Goal: Task Accomplishment & Management: Use online tool/utility

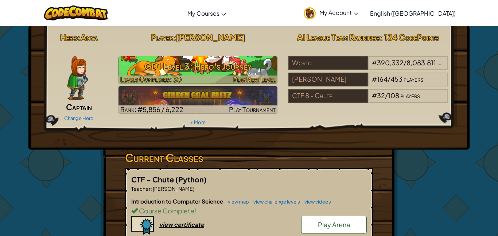
click at [248, 67] on h3 "GD1 Level 3: Hero's Journey" at bounding box center [198, 66] width 159 height 16
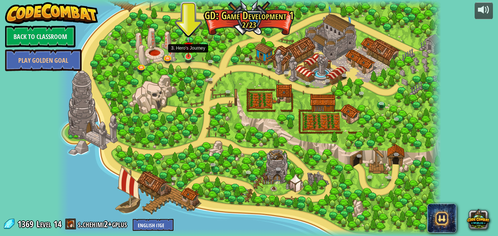
click at [188, 55] on img at bounding box center [188, 47] width 9 height 22
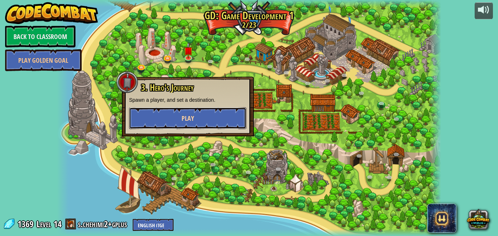
click at [200, 115] on button "Play" at bounding box center [187, 118] width 117 height 22
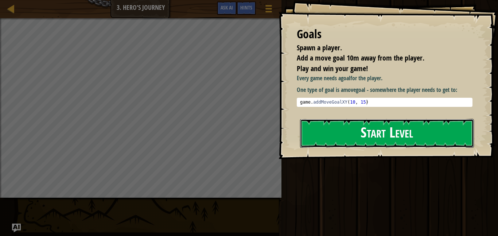
click at [378, 146] on button "Start Level" at bounding box center [387, 133] width 174 height 29
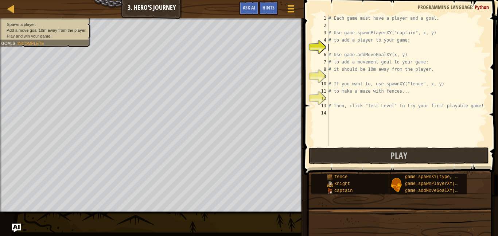
click at [50, 19] on div at bounding box center [152, 19] width 304 height 2
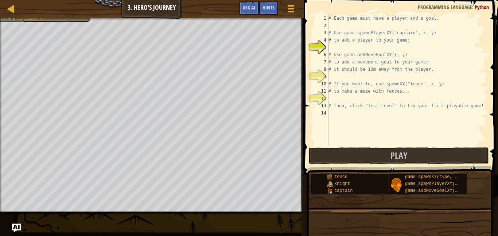
type textarea "# Use game.addMoveGoalXY(x, y)"
click at [353, 51] on div "# Each game must have a player and a goal. # Use game.spawnPlayerXY("captain", …" at bounding box center [407, 88] width 160 height 146
click at [352, 47] on div "# Each game must have a player and a goal. # Use game.spawnPlayerXY("captain", …" at bounding box center [407, 88] width 160 height 146
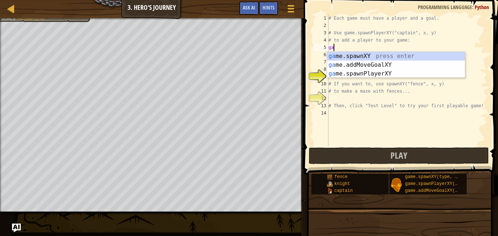
scroll to position [3, 1]
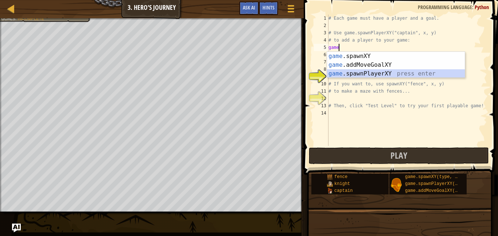
click at [380, 76] on div "game .spawnXY press enter game .addMoveGoalXY press enter game .spawnPlayerXY p…" at bounding box center [396, 74] width 138 height 44
type textarea "player = game.spawnPlayerXY("captain", 36, 30)"
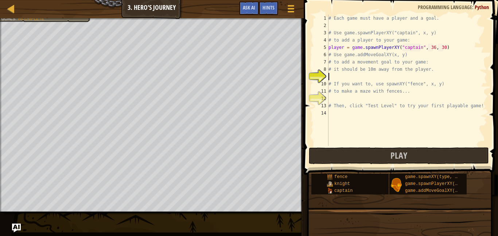
click at [395, 76] on div "# Each game must have a player and a goal. # Use game.spawnPlayerXY("captain", …" at bounding box center [407, 88] width 160 height 146
click at [329, 78] on div "# Each game must have a player and a goal. # Use game.spawnPlayerXY("captain", …" at bounding box center [407, 88] width 160 height 146
click at [326, 77] on div "9" at bounding box center [321, 76] width 15 height 7
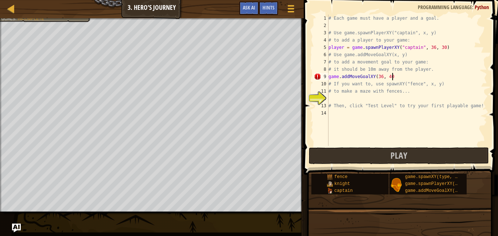
type textarea "game.addMoveGoalXY(36, 40)"
click at [348, 101] on div "# Each game must have a player and a goal. # Use game.spawnPlayerXY("captain", …" at bounding box center [407, 88] width 160 height 146
click at [348, 98] on div "# Each game must have a player and a goal. # Use game.spawnPlayerXY("captain", …" at bounding box center [407, 88] width 160 height 146
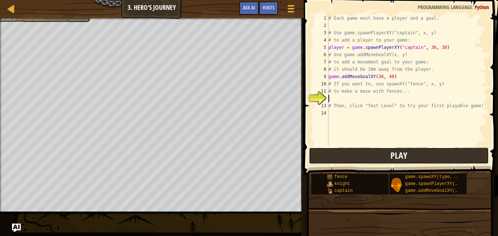
click at [386, 156] on button "Play" at bounding box center [399, 155] width 180 height 17
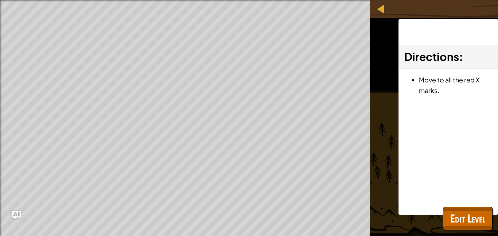
click at [399, 183] on div "Directions : Move to all the red X marks." at bounding box center [449, 117] width 100 height 196
click at [391, 179] on div "Spawn a player. Add a move goal 10m away from the player. Play and win your gam…" at bounding box center [249, 118] width 498 height 236
click at [467, 214] on span "Edit Level" at bounding box center [468, 218] width 35 height 15
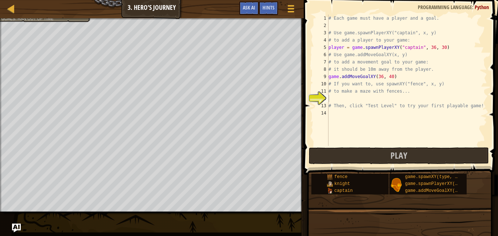
click at [397, 80] on div "# Each game must have a player and a goal. # Use game.spawnPlayerXY("captain", …" at bounding box center [407, 88] width 160 height 146
click at [393, 80] on div "# Each game must have a player and a goal. # Use game.spawnPlayerXY("captain", …" at bounding box center [407, 88] width 160 height 146
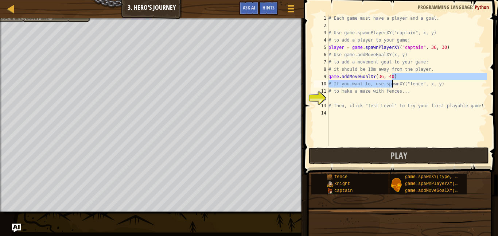
click at [393, 82] on div "# Each game must have a player and a goal. # Use game.spawnPlayerXY("captain", …" at bounding box center [407, 88] width 160 height 146
click at [412, 94] on div "# Each game must have a player and a goal. # Use game.spawnPlayerXY("captain", …" at bounding box center [407, 88] width 160 height 146
type textarea "# to make a maze with fences..."
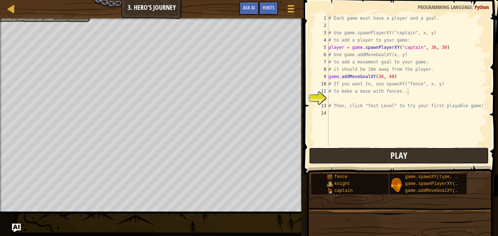
click at [394, 156] on span "Play" at bounding box center [399, 156] width 17 height 12
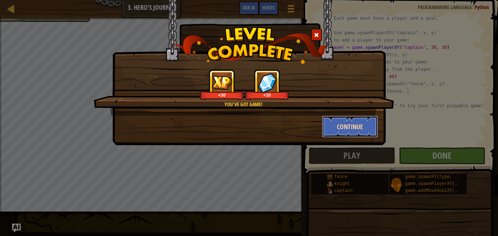
click at [354, 127] on button "Continue" at bounding box center [350, 127] width 57 height 22
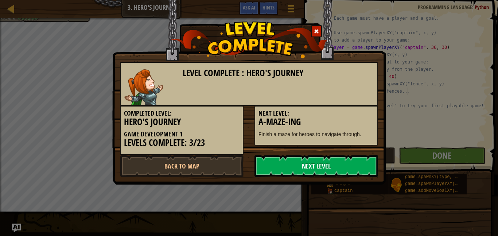
click at [345, 166] on link "Next Level" at bounding box center [317, 166] width 124 height 22
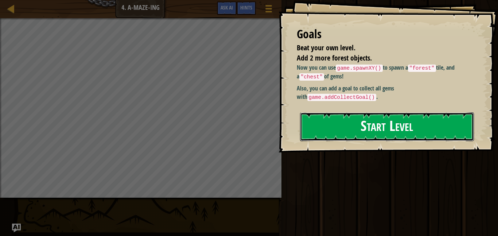
click at [363, 133] on button "Start Level" at bounding box center [387, 126] width 174 height 29
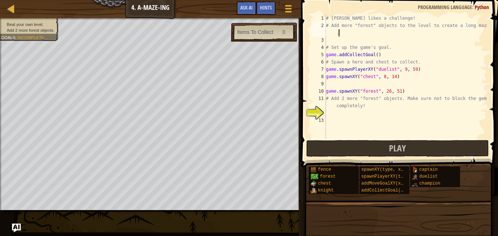
click at [345, 34] on div "# [PERSON_NAME] likes a challenge! # Add more "forest" objects to the level to …" at bounding box center [406, 84] width 163 height 139
type textarea "# Add more "forest" objects to the level to create a long maze."
click at [349, 43] on div "# [PERSON_NAME] likes a challenge! # Add more "forest" objects to the level to …" at bounding box center [406, 84] width 163 height 139
click at [344, 34] on div "# [PERSON_NAME] likes a challenge! # Add more "forest" objects to the level to …" at bounding box center [406, 84] width 163 height 139
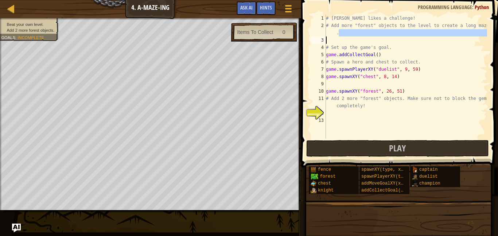
drag, startPoint x: 341, startPoint y: 33, endPoint x: 342, endPoint y: 38, distance: 4.4
click at [342, 38] on div "# [PERSON_NAME] likes a challenge! # Add more "forest" objects to the level to …" at bounding box center [406, 84] width 163 height 139
type textarea "# Add more "forest" objects to the level to create a long maze."
click at [343, 42] on div "# [PERSON_NAME] likes a challenge! # Add more "forest" objects to the level to …" at bounding box center [406, 77] width 163 height 124
click at [344, 41] on div "# [PERSON_NAME] likes a challenge! # Add more "forest" objects to the level to …" at bounding box center [406, 84] width 163 height 139
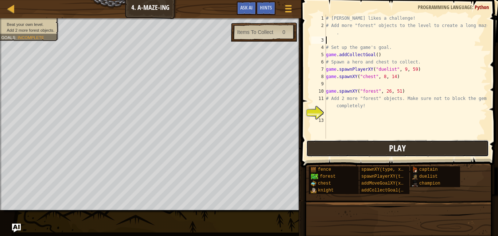
click at [339, 145] on button "Play" at bounding box center [397, 148] width 183 height 17
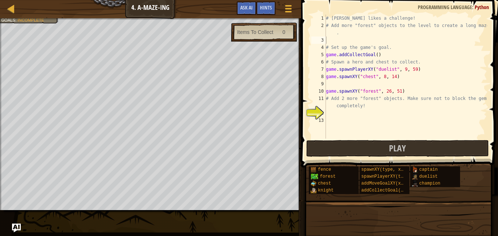
click at [380, 127] on div "# [PERSON_NAME] likes a challenge! # Add more "forest" objects to the level to …" at bounding box center [406, 84] width 163 height 139
click at [374, 118] on div "# [PERSON_NAME] likes a challenge! # Add more "forest" objects to the level to …" at bounding box center [406, 84] width 163 height 139
click at [366, 112] on div "# [PERSON_NAME] likes a challenge! # Add more "forest" objects to the level to …" at bounding box center [406, 84] width 163 height 139
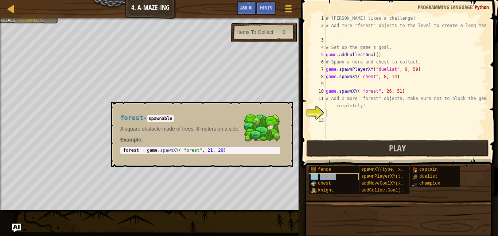
click at [332, 176] on span "forest" at bounding box center [328, 176] width 16 height 5
type textarea "forest = game.spawnXY("forest", 21, 20)"
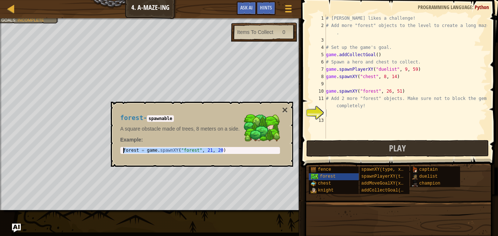
drag, startPoint x: 227, startPoint y: 151, endPoint x: 116, endPoint y: 151, distance: 110.5
click at [116, 151] on div "forest - spawnable A square obstacle made of trees, 8 meters on a side. Example…" at bounding box center [200, 134] width 170 height 53
type textarea "# Add 2 more "forest" objects. Make sure not to block the gems completely!"
click at [340, 108] on div "# [PERSON_NAME] likes a challenge! # Add more "forest" objects to the level to …" at bounding box center [406, 84] width 163 height 139
click at [286, 107] on button "×" at bounding box center [285, 110] width 6 height 10
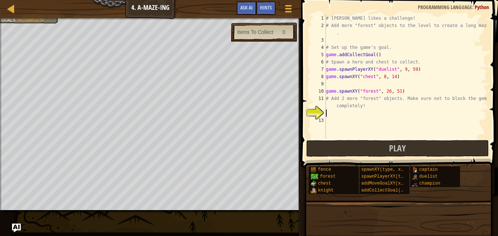
click at [328, 115] on div "# [PERSON_NAME] likes a challenge! # Add more "forest" objects to the level to …" at bounding box center [406, 84] width 163 height 139
paste textarea "forest = game.spawnXY("forest", 21, 20)"
drag, startPoint x: 349, startPoint y: 114, endPoint x: 321, endPoint y: 114, distance: 28.1
click at [321, 114] on div "forest = game.spawnXY("forest", 21, 20) 1 2 3 4 5 6 7 8 9 10 11 12 13 # [PERSON…" at bounding box center [398, 77] width 177 height 124
click at [390, 113] on div "# [PERSON_NAME] likes a challenge! # Add more "forest" objects to the level to …" at bounding box center [406, 84] width 163 height 139
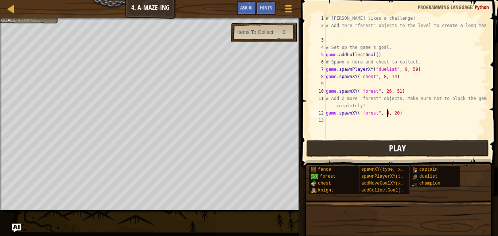
scroll to position [3, 9]
click at [402, 114] on div "# [PERSON_NAME] likes a challenge! # Add more "forest" objects to the level to …" at bounding box center [406, 84] width 163 height 139
click at [401, 113] on div "# [PERSON_NAME] likes a challenge! # Add more "forest" objects to the level to …" at bounding box center [406, 84] width 163 height 139
type textarea "game.spawnXY("forest", 43, 15)"
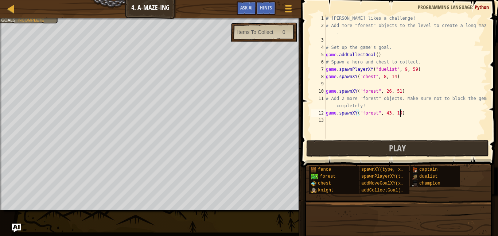
click at [386, 119] on div "# [PERSON_NAME] likes a challenge! # Add more "forest" objects to the level to …" at bounding box center [406, 84] width 163 height 139
paste textarea "forest = game.spawnXY("forest", 21, 20)"
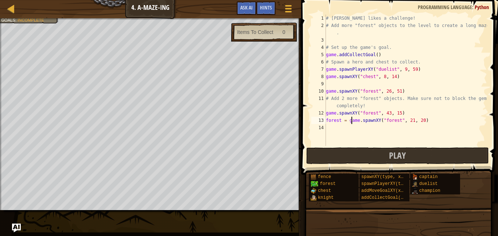
click at [351, 122] on div "# [PERSON_NAME] likes a challenge! # Add more "forest" objects to the level to …" at bounding box center [406, 88] width 163 height 146
drag, startPoint x: 349, startPoint y: 122, endPoint x: 322, endPoint y: 122, distance: 27.4
click at [322, 122] on div "forest = game.spawnXY("forest", 21, 20) 1 2 3 4 5 6 7 8 9 10 11 12 13 14 # [PER…" at bounding box center [398, 80] width 177 height 131
click at [389, 121] on div "# [PERSON_NAME] likes a challenge! # Add more "forest" objects to the level to …" at bounding box center [406, 88] width 163 height 146
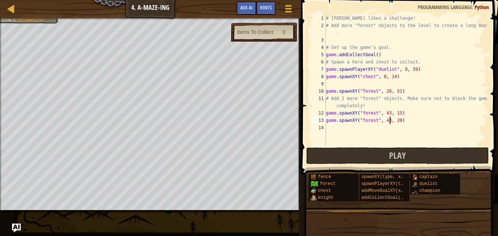
click at [400, 121] on div "# [PERSON_NAME] likes a challenge! # Add more "forest" objects to the level to …" at bounding box center [406, 88] width 163 height 146
type textarea "game.spawnXY("forest", 43, 8)"
click at [417, 154] on button "Play" at bounding box center [397, 155] width 183 height 17
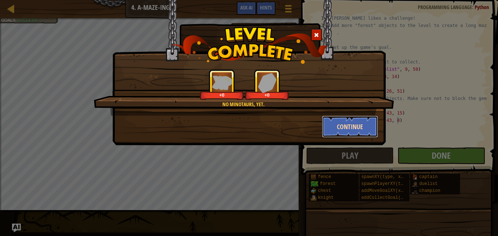
click at [359, 127] on button "Continue" at bounding box center [350, 127] width 57 height 22
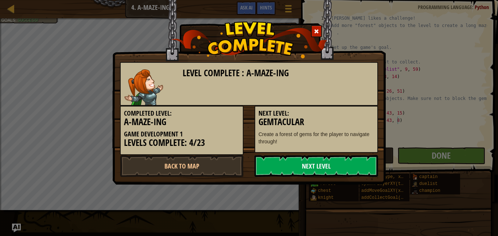
click at [339, 165] on link "Next Level" at bounding box center [317, 166] width 124 height 22
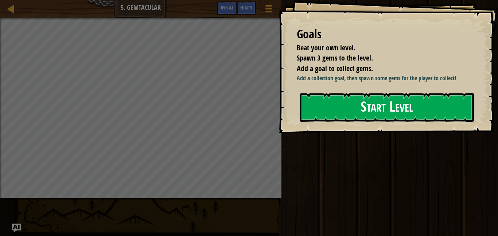
click at [410, 112] on button "Start Level" at bounding box center [387, 107] width 174 height 29
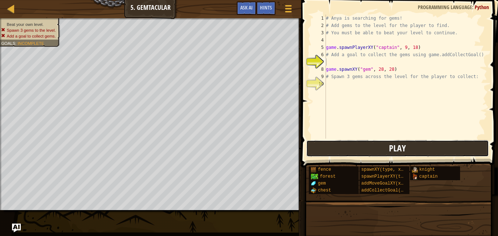
click at [383, 150] on button "Play" at bounding box center [397, 148] width 183 height 17
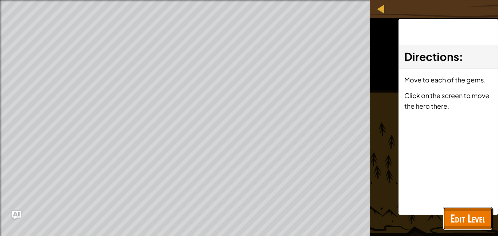
click at [460, 213] on span "Edit Level" at bounding box center [468, 218] width 35 height 15
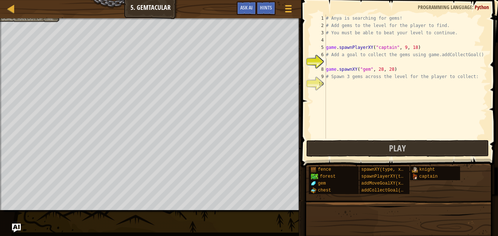
click at [383, 96] on div "# Anya is searching for gems! # Add gems to the level for the player to find. #…" at bounding box center [406, 84] width 163 height 139
click at [39, 17] on div "Map Game Development 1 5. Gemtacular Game Menu Done Hints Ask AI" at bounding box center [150, 9] width 301 height 18
click at [39, 19] on div at bounding box center [150, 19] width 301 height 2
click at [40, 20] on div "Beat your own level. Spawn 3 gems to the level. Add a goal to collect gems. Goa…" at bounding box center [26, 5] width 69 height 33
type textarea "game.spawnXY("gem", 28, 28)"
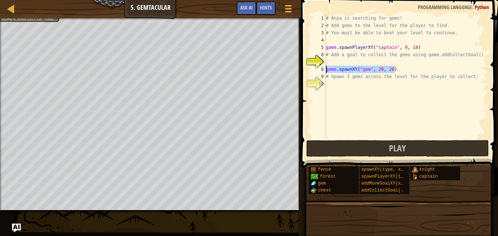
drag, startPoint x: 398, startPoint y: 70, endPoint x: 322, endPoint y: 71, distance: 75.5
click at [322, 71] on div "game.spawnXY("gem", 28, 28) 1 2 3 4 5 6 7 8 9 10 # Anya is searching for gems! …" at bounding box center [398, 77] width 177 height 124
click at [346, 85] on div "# Anya is searching for gems! # Add gems to the level for the player to find. #…" at bounding box center [406, 84] width 163 height 139
paste textarea "game.spawnXY("gem", 28, 28)"
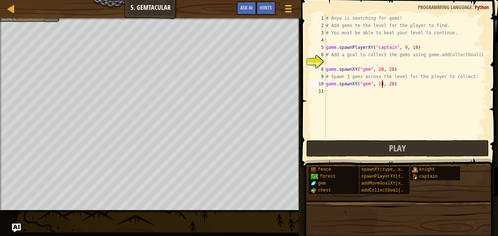
click at [382, 85] on div "# Anya is searching for gems! # Add gems to the level for the player to find. #…" at bounding box center [406, 84] width 163 height 139
type textarea "game.spawnXY("gem", 62, 28)"
click at [392, 98] on div "# Anya is searching for gems! # Add gems to the level for the player to find. #…" at bounding box center [406, 84] width 163 height 139
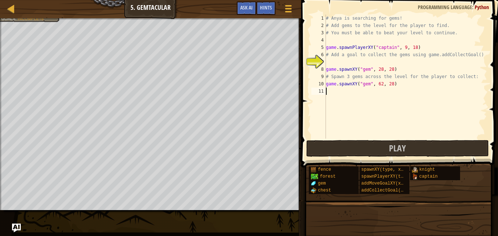
paste textarea "game.spawnXY("gem", 28, 28)"
click at [384, 92] on div "# Anya is searching for gems! # Add gems to the level for the player to find. #…" at bounding box center [406, 84] width 163 height 139
click at [382, 92] on div "# Anya is searching for gems! # Add gems to the level for the player to find. #…" at bounding box center [406, 84] width 163 height 139
click at [394, 92] on div "# Anya is searching for gems! # Add gems to the level for the player to find. #…" at bounding box center [406, 84] width 163 height 139
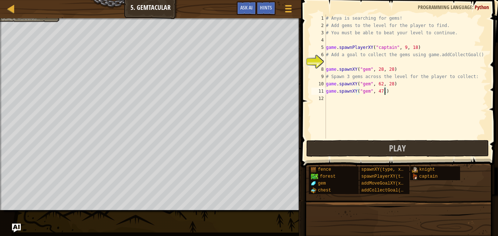
scroll to position [3, 8]
type textarea "game.spawnXY("gem", 47, 54)"
click at [336, 99] on div "# Anya is searching for gems! # Add gems to the level for the player to find. #…" at bounding box center [406, 84] width 163 height 139
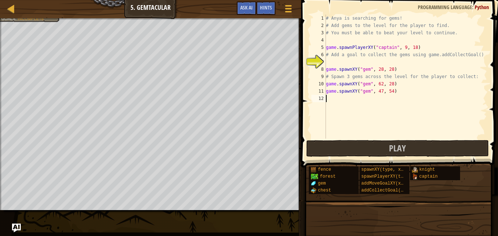
paste textarea "game.spawnXY("gem", 28, 28)"
drag, startPoint x: 383, startPoint y: 98, endPoint x: 378, endPoint y: 98, distance: 4.7
click at [378, 98] on div "# Anya is searching for gems! # Add gems to the level for the player to find. #…" at bounding box center [406, 84] width 163 height 139
drag, startPoint x: 391, startPoint y: 101, endPoint x: 384, endPoint y: 101, distance: 6.9
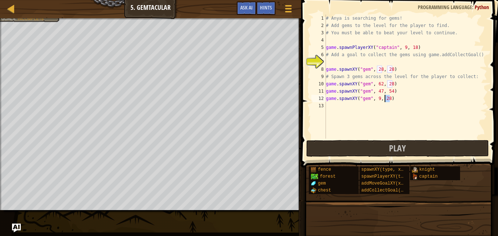
click at [384, 101] on div "# Anya is searching for gems! # Add gems to the level for the player to find. #…" at bounding box center [406, 84] width 163 height 139
type textarea "game.spawnXY("gem", 9, 44)"
click at [399, 154] on button "Play" at bounding box center [397, 148] width 183 height 17
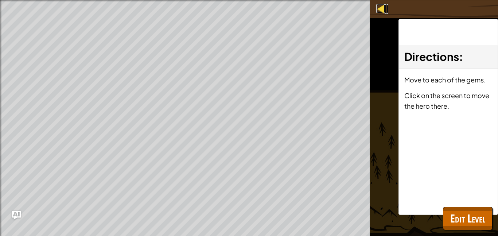
click at [382, 11] on div at bounding box center [380, 8] width 9 height 9
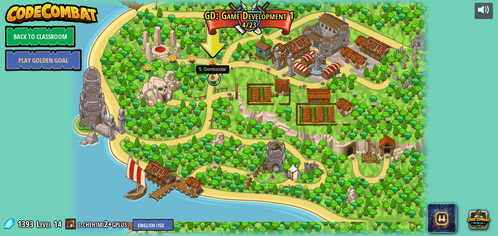
click at [218, 78] on link at bounding box center [214, 79] width 15 height 15
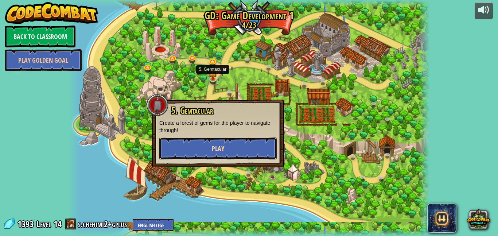
click at [220, 152] on span "Play" at bounding box center [218, 148] width 12 height 9
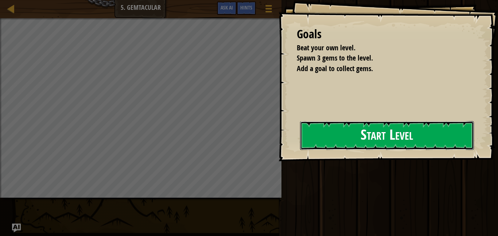
click at [425, 133] on button "Start Level" at bounding box center [387, 135] width 174 height 29
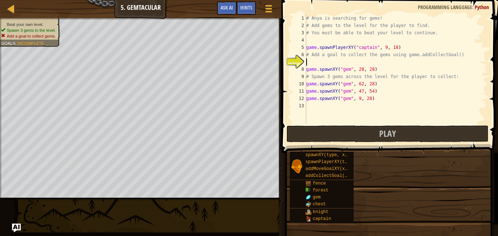
click at [382, 104] on div "# Anya is searching for gems! # Add gems to the level for the player to find. #…" at bounding box center [396, 77] width 182 height 124
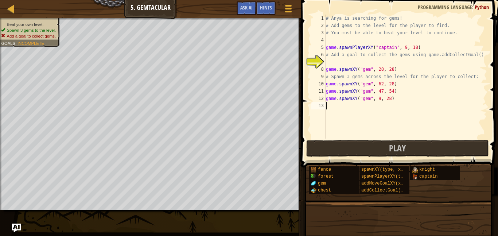
click at [377, 63] on div "# Anya is searching for gems! # Add gems to the level for the player to find. #…" at bounding box center [406, 84] width 163 height 139
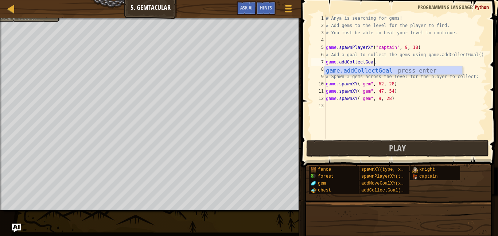
scroll to position [3, 7]
type textarea "game.addCollectGoal"
click at [381, 156] on button "Play" at bounding box center [397, 148] width 183 height 17
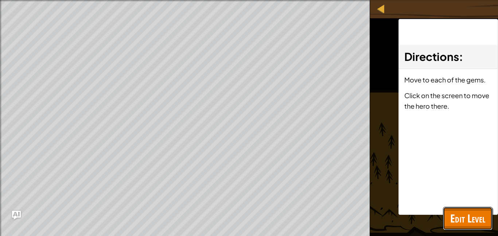
click at [454, 214] on span "Edit Level" at bounding box center [468, 218] width 35 height 15
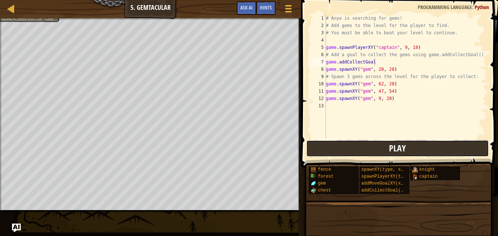
click at [382, 151] on button "Play" at bounding box center [397, 148] width 183 height 17
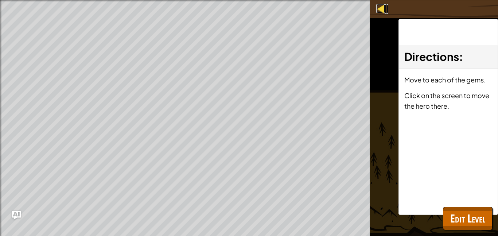
click at [383, 8] on div at bounding box center [380, 8] width 9 height 9
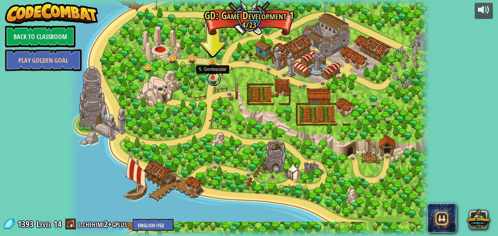
click at [212, 81] on link at bounding box center [214, 79] width 15 height 15
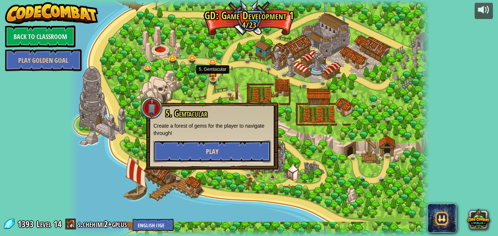
click at [229, 159] on button "Play" at bounding box center [212, 151] width 117 height 22
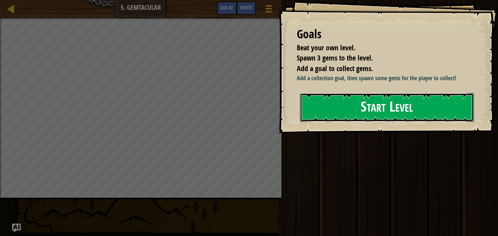
click at [350, 112] on button "Start Level" at bounding box center [387, 107] width 174 height 29
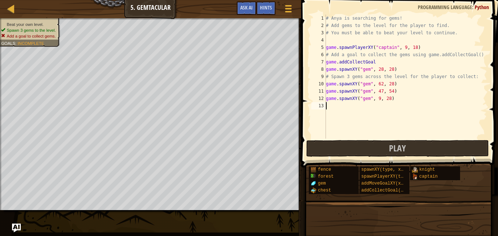
click at [383, 62] on div "# Anya is searching for gems! # Add gems to the level for the player to find. #…" at bounding box center [406, 84] width 163 height 139
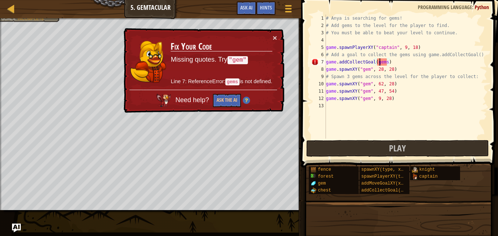
click at [379, 65] on div "# Anya is searching for gems! # Add gems to the level for the player to find. #…" at bounding box center [406, 84] width 163 height 139
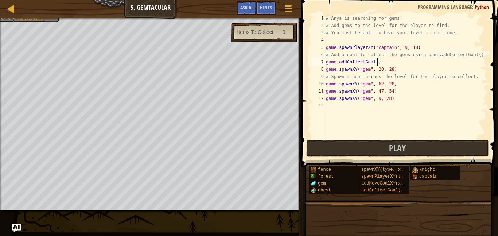
scroll to position [3, 8]
type textarea "game.addCollectGoal(4)"
click at [496, 73] on span at bounding box center [400, 73] width 203 height 189
click at [413, 121] on div "# Anya is searching for gems! # Add gems to the level for the player to find. #…" at bounding box center [406, 84] width 163 height 139
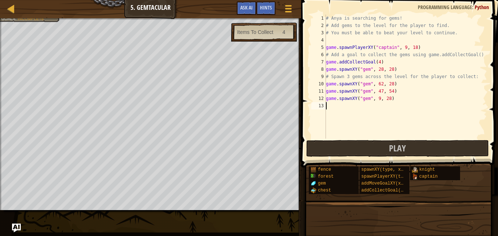
click at [403, 111] on div "# Anya is searching for gems! # Add gems to the level for the player to find. #…" at bounding box center [406, 84] width 163 height 139
click at [386, 102] on div "# Anya is searching for gems! # Add gems to the level for the player to find. #…" at bounding box center [406, 84] width 163 height 139
click at [381, 100] on div "# Anya is searching for gems! # Add gems to the level for the player to find. #…" at bounding box center [406, 84] width 163 height 139
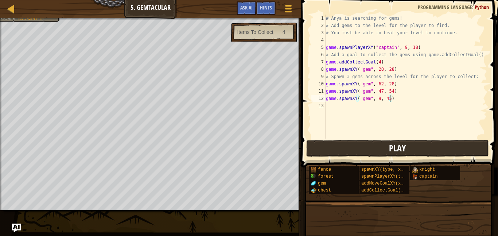
type textarea "game.spawnXY("gem", 9, 45)"
click at [405, 152] on span "Play" at bounding box center [397, 148] width 17 height 12
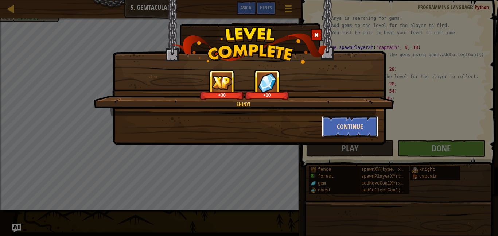
click at [350, 125] on button "Continue" at bounding box center [350, 127] width 57 height 22
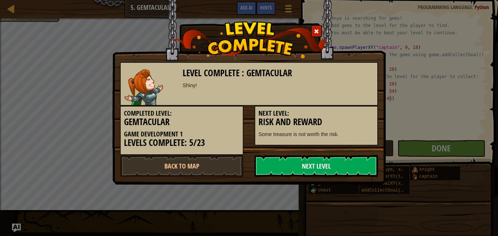
click at [325, 170] on link "Next Level" at bounding box center [317, 166] width 124 height 22
click at [324, 167] on link "Next Level" at bounding box center [317, 166] width 124 height 22
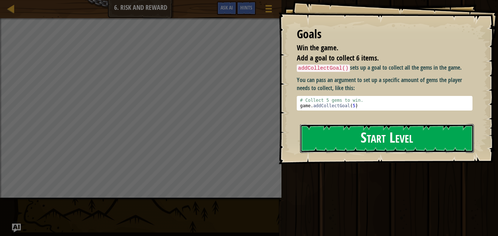
click at [412, 142] on button "Start Level" at bounding box center [387, 138] width 174 height 29
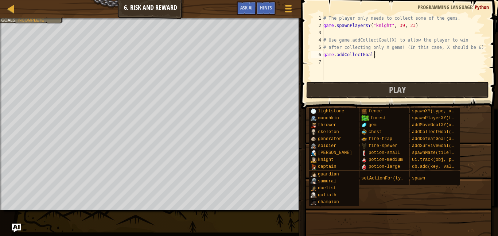
scroll to position [3, 7]
type textarea "game.addCollectGoal(6)"
click at [357, 93] on button "Play" at bounding box center [397, 90] width 183 height 17
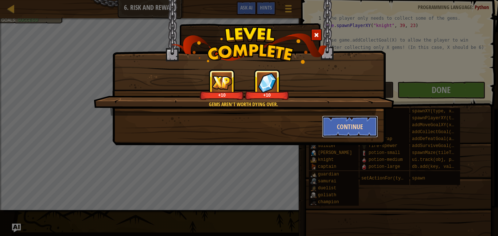
click at [349, 124] on button "Continue" at bounding box center [350, 127] width 57 height 22
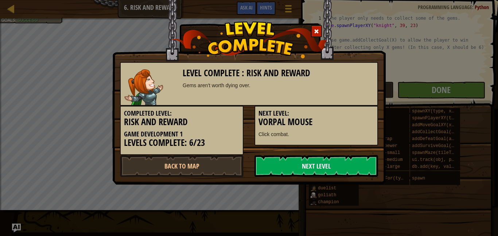
click at [320, 167] on link "Next Level" at bounding box center [317, 166] width 124 height 22
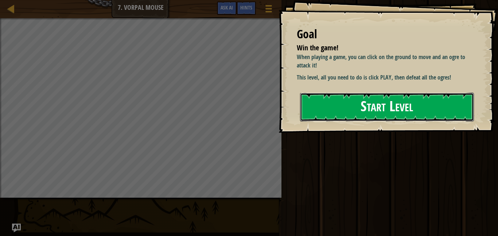
click at [342, 112] on button "Start Level" at bounding box center [387, 107] width 174 height 29
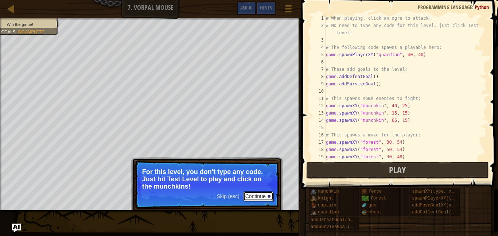
click at [262, 196] on button "Continue" at bounding box center [258, 196] width 30 height 9
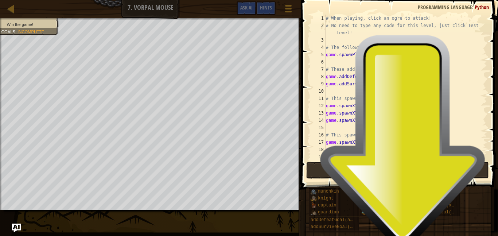
scroll to position [3, 0]
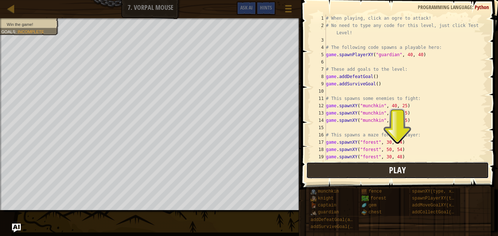
click at [335, 171] on button "Play" at bounding box center [397, 170] width 183 height 17
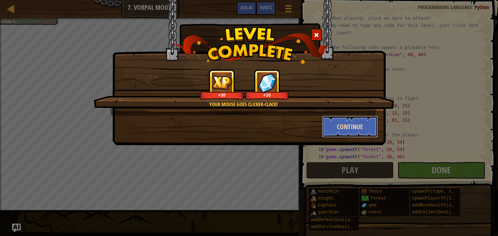
click at [344, 126] on button "Continue" at bounding box center [350, 127] width 57 height 22
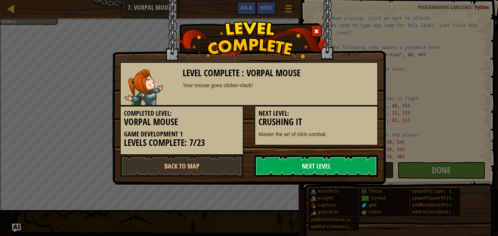
click at [336, 171] on link "Next Level" at bounding box center [317, 166] width 124 height 22
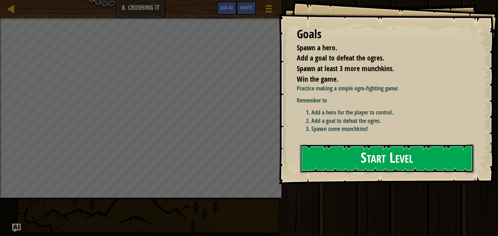
click at [343, 169] on button "Start Level" at bounding box center [387, 158] width 174 height 29
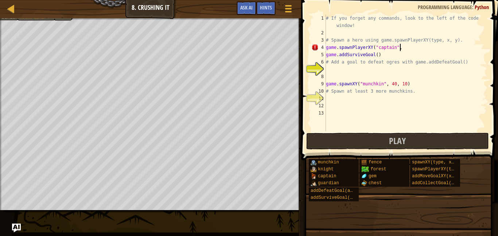
scroll to position [3, 10]
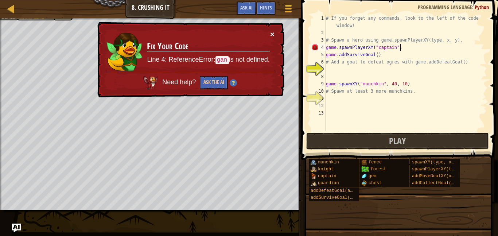
click at [273, 31] on button "×" at bounding box center [272, 34] width 4 height 8
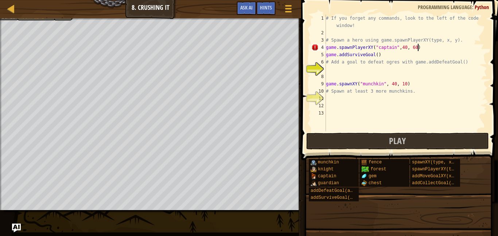
scroll to position [3, 13]
drag, startPoint x: 415, startPoint y: 51, endPoint x: 409, endPoint y: 50, distance: 5.9
click at [409, 50] on div "# If you forget any commands, look to the left of the code window! # Spawn a he…" at bounding box center [406, 84] width 163 height 139
drag, startPoint x: 406, startPoint y: 47, endPoint x: 400, endPoint y: 47, distance: 5.8
click at [400, 47] on div "# If you forget any commands, look to the left of the code window! # Spawn a he…" at bounding box center [406, 84] width 163 height 139
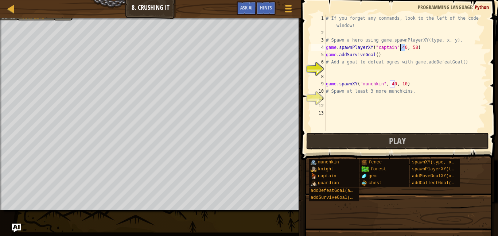
type textarea "game.spawnPlayerXY("captain",30, 58)"
click at [399, 71] on div "# If you forget any commands, look to the left of the code window! # Spawn a he…" at bounding box center [406, 84] width 163 height 139
click at [398, 69] on div "# If you forget any commands, look to the left of the code window! # Spawn a he…" at bounding box center [406, 84] width 163 height 139
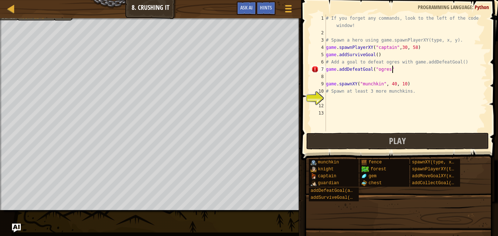
scroll to position [3, 9]
click at [393, 81] on div "# If you forget any commands, look to the left of the code window! # Spawn a he…" at bounding box center [406, 84] width 163 height 139
type textarea "game.spawnXY("munchkin", 40, 10)"
click at [392, 81] on div "# If you forget any commands, look to the left of the code window! # Spawn a he…" at bounding box center [406, 84] width 163 height 139
click at [389, 76] on div "# If you forget any commands, look to the left of the code window! # Spawn a he…" at bounding box center [406, 84] width 163 height 139
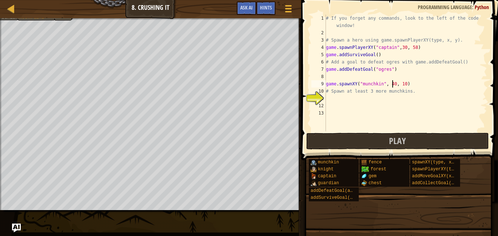
scroll to position [3, 0]
click at [405, 96] on div "# If you forget any commands, look to the left of the code window! # Spawn a he…" at bounding box center [406, 84] width 163 height 139
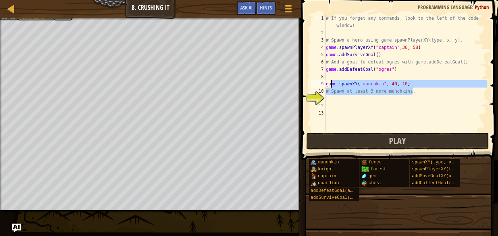
drag, startPoint x: 419, startPoint y: 88, endPoint x: 335, endPoint y: 85, distance: 84.0
click at [335, 85] on div "# If you forget any commands, look to the left of the code window! # Spawn a he…" at bounding box center [406, 84] width 163 height 139
click at [490, 76] on span at bounding box center [400, 70] width 203 height 182
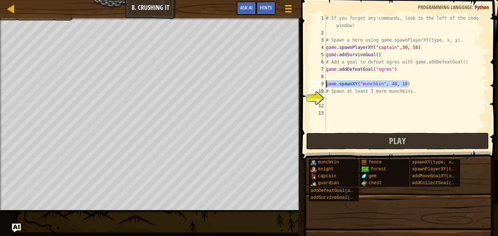
drag, startPoint x: 445, startPoint y: 82, endPoint x: 321, endPoint y: 82, distance: 124.4
click at [321, 82] on div "game.spawnXY("munchkin", 40, 10) 1 2 3 4 5 6 7 8 9 10 11 12 13 # If you forget …" at bounding box center [398, 73] width 177 height 117
click at [331, 94] on div "# If you forget any commands, look to the left of the code window! # Spawn a he…" at bounding box center [406, 84] width 163 height 139
type textarea "# Spawn at least 3 more munchkins."
click at [332, 97] on div "# If you forget any commands, look to the left of the code window! # Spawn a he…" at bounding box center [406, 84] width 163 height 139
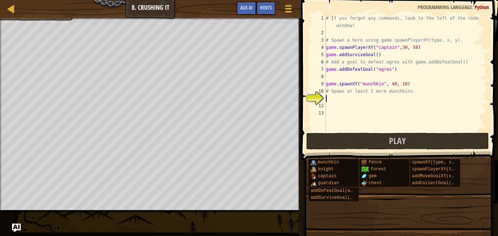
paste textarea "game.spawnXY("munchkin", 40, 10)"
click at [334, 101] on div "# If you forget any commands, look to the left of the code window! # Spawn a he…" at bounding box center [406, 84] width 163 height 139
click at [394, 98] on div "# If you forget any commands, look to the left of the code window! # Spawn a he…" at bounding box center [406, 84] width 163 height 139
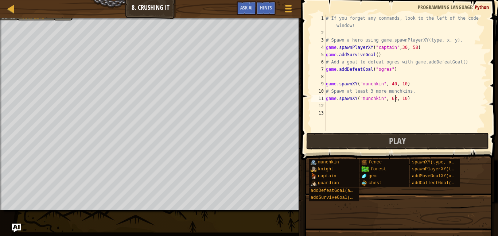
click at [404, 99] on div "# If you forget any commands, look to the left of the code window! # Spawn a he…" at bounding box center [406, 84] width 163 height 139
type textarea "game.spawnXY("munchkin", 62, 38)"
click at [332, 109] on div "# If you forget any commands, look to the left of the code window! # Spawn a he…" at bounding box center [406, 84] width 163 height 139
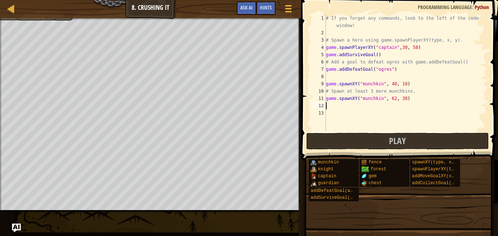
paste textarea "game.spawnXY("munchkin", 40, 10)"
drag, startPoint x: 395, startPoint y: 106, endPoint x: 388, endPoint y: 106, distance: 6.9
click at [388, 106] on div "# If you forget any commands, look to the left of the code window! # Spawn a he…" at bounding box center [406, 84] width 163 height 139
click at [390, 105] on div "# If you forget any commands, look to the left of the code window! # Spawn a he…" at bounding box center [406, 84] width 163 height 139
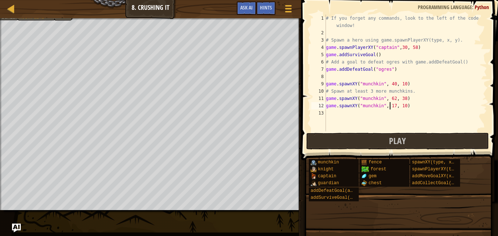
click at [406, 107] on div "# If you forget any commands, look to the left of the code window! # Spawn a he…" at bounding box center [406, 84] width 163 height 139
type textarea "game.spawnXY("munchkin", 17, 26)"
click at [371, 115] on div "# If you forget any commands, look to the left of the code window! # Spawn a he…" at bounding box center [406, 84] width 163 height 139
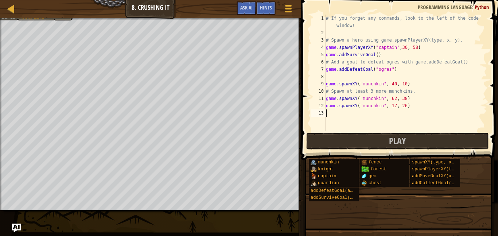
paste textarea "game.spawnXY("munchkin", 40, 10)"
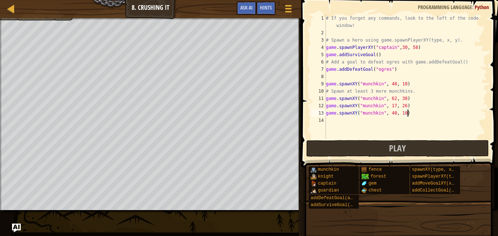
click at [394, 115] on div "# If you forget any commands, look to the left of the code window! # Spawn a he…" at bounding box center [406, 88] width 163 height 146
click at [405, 113] on div "# If you forget any commands, look to the left of the code window! # Spawn a he…" at bounding box center [406, 88] width 163 height 146
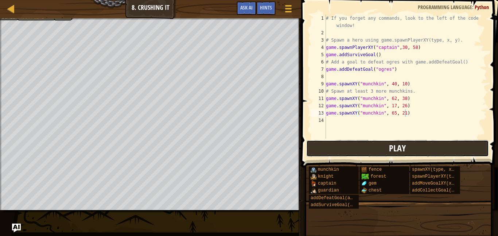
click at [409, 142] on button "Play" at bounding box center [397, 148] width 183 height 17
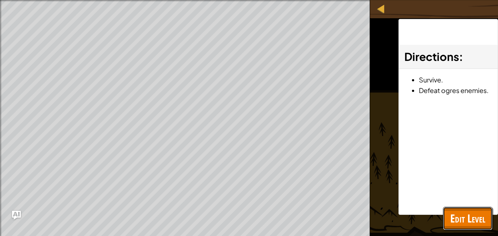
click at [459, 213] on span "Edit Level" at bounding box center [468, 218] width 35 height 15
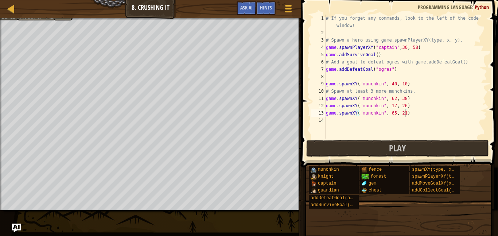
click at [390, 70] on div "# If you forget any commands, look to the left of the code window! # Spawn a he…" at bounding box center [406, 88] width 163 height 146
click at [387, 71] on div "# If you forget any commands, look to the left of the code window! # Spawn a he…" at bounding box center [406, 88] width 163 height 146
click at [389, 70] on div "# If you forget any commands, look to the left of the code window! # Spawn a he…" at bounding box center [406, 88] width 163 height 146
drag, startPoint x: 390, startPoint y: 70, endPoint x: 377, endPoint y: 70, distance: 12.8
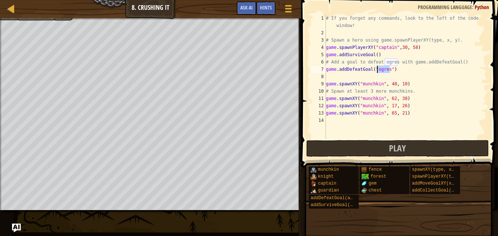
click at [377, 70] on div "# If you forget any commands, look to the left of the code window! # Spawn a he…" at bounding box center [406, 88] width 163 height 146
type textarea "game.addDefeatGoal("munchkins")"
click at [390, 142] on span "Play" at bounding box center [397, 148] width 17 height 12
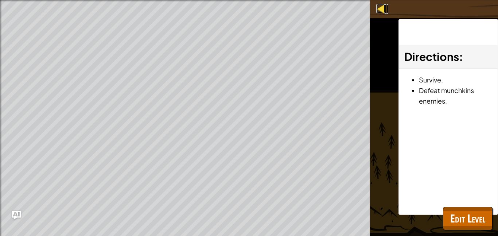
click at [387, 9] on link "Map" at bounding box center [387, 9] width 4 height 10
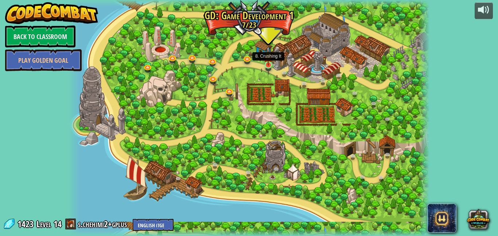
click at [266, 58] on img at bounding box center [268, 56] width 8 height 20
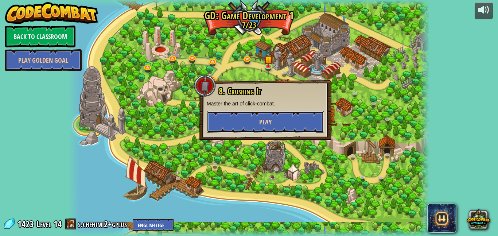
click at [263, 123] on span "Play" at bounding box center [265, 121] width 12 height 9
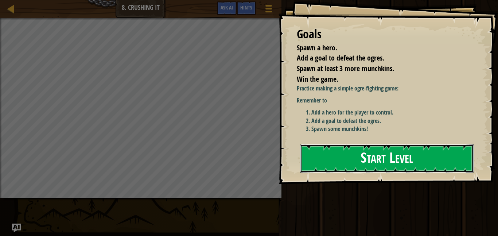
click at [356, 147] on button "Start Level" at bounding box center [387, 158] width 174 height 29
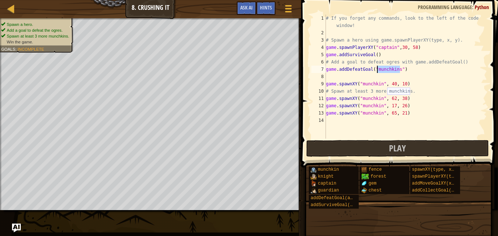
drag, startPoint x: 400, startPoint y: 70, endPoint x: 376, endPoint y: 70, distance: 24.4
click at [376, 70] on div "# If you forget any commands, look to the left of the code window! # Spawn a he…" at bounding box center [406, 88] width 163 height 146
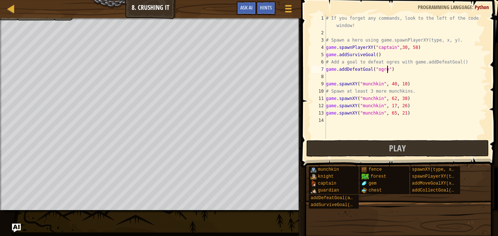
scroll to position [3, 9]
type textarea "game.addDefeatGoal("ogres")"
click at [62, 19] on div at bounding box center [150, 19] width 301 height 2
click at [375, 78] on div "# If you forget any commands, look to the left of the code window! # Spawn a he…" at bounding box center [406, 88] width 163 height 146
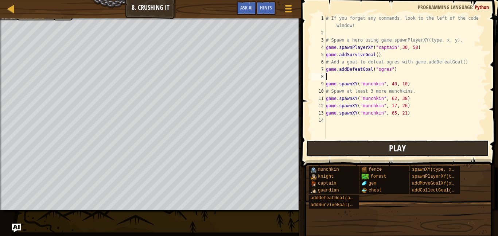
click at [428, 152] on button "Play" at bounding box center [397, 148] width 183 height 17
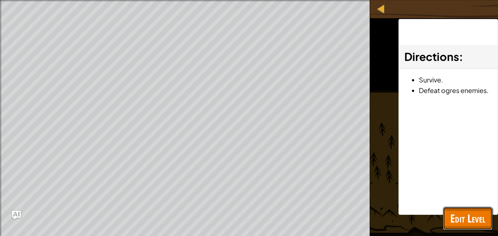
click at [480, 213] on span "Edit Level" at bounding box center [468, 218] width 35 height 15
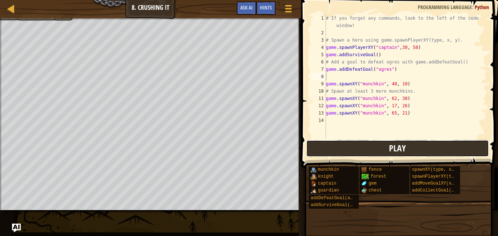
click at [411, 152] on button "Play" at bounding box center [397, 148] width 183 height 17
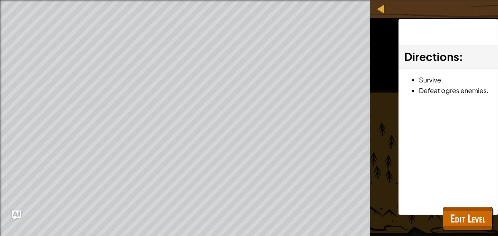
click at [17, 217] on img "Ask AI" at bounding box center [16, 214] width 9 height 9
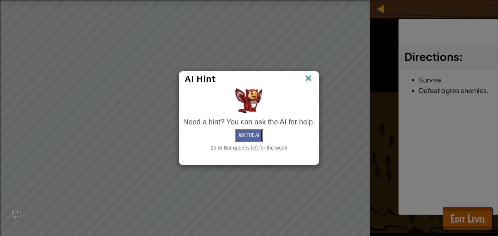
click at [246, 133] on button "Ask the AI" at bounding box center [249, 135] width 28 height 13
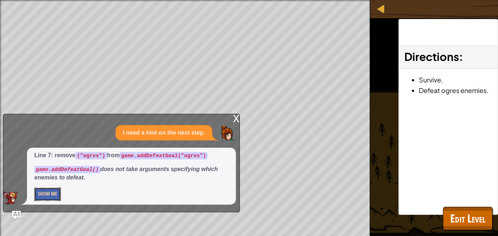
click at [44, 194] on button "Show Me" at bounding box center [47, 194] width 27 height 13
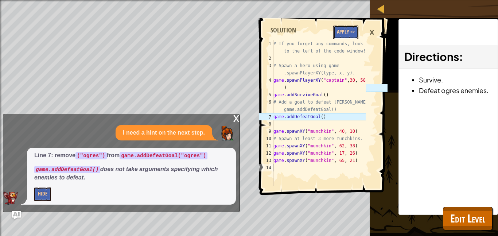
click at [352, 38] on button "Apply =>" at bounding box center [345, 32] width 25 height 13
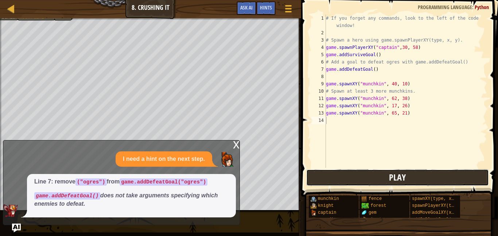
click at [385, 179] on button "Play" at bounding box center [397, 177] width 183 height 17
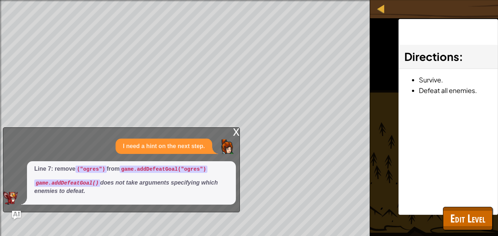
click at [237, 131] on div "x" at bounding box center [236, 131] width 7 height 7
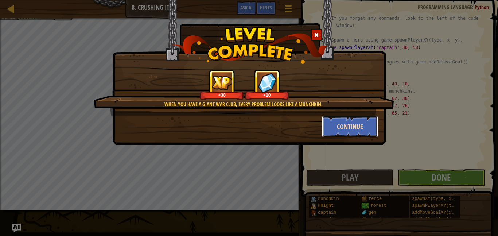
click at [350, 130] on button "Continue" at bounding box center [350, 127] width 57 height 22
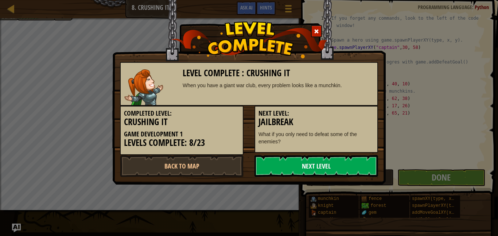
click at [353, 166] on link "Next Level" at bounding box center [317, 166] width 124 height 22
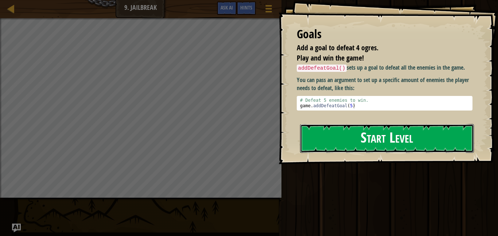
click at [338, 131] on button "Start Level" at bounding box center [387, 138] width 174 height 29
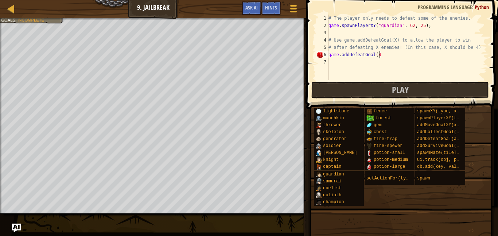
scroll to position [3, 7]
type textarea "game.addDefeatGoal(4)"
click at [363, 86] on button "Play" at bounding box center [401, 90] width 178 height 17
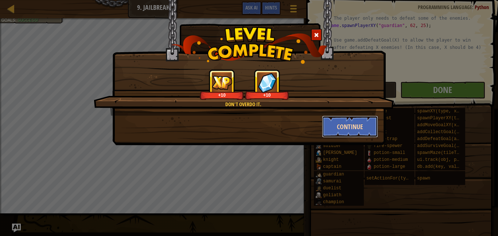
click at [355, 130] on button "Continue" at bounding box center [350, 127] width 57 height 22
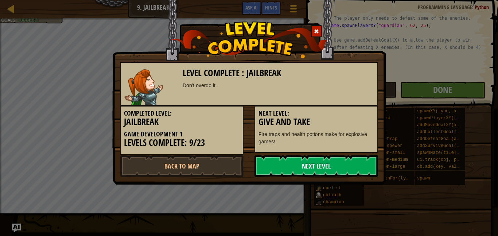
click at [344, 166] on link "Next Level" at bounding box center [317, 166] width 124 height 22
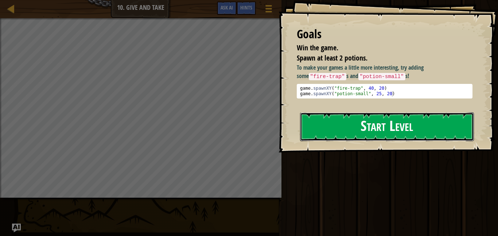
click at [376, 129] on button "Start Level" at bounding box center [387, 126] width 174 height 29
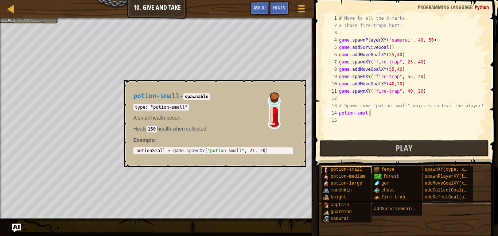
scroll to position [3, 4]
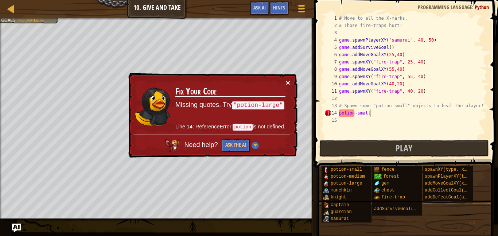
click at [290, 82] on button "×" at bounding box center [288, 83] width 4 height 8
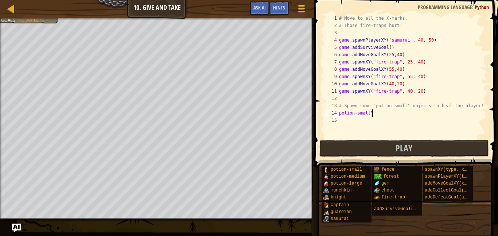
scroll to position [3, 4]
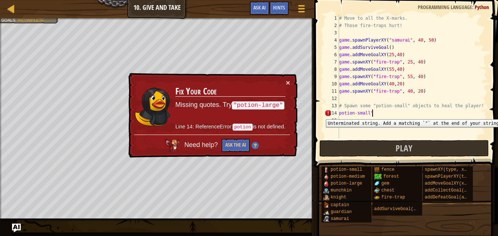
click at [338, 114] on div "14" at bounding box center [332, 112] width 15 height 7
type textarea "potion-small""
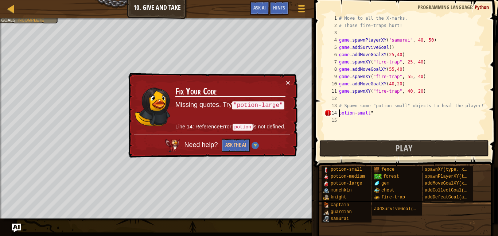
click at [377, 119] on div "# Move to all the X-marks. # Those fire-traps hurt! game . spawnPlayerXY ( "sam…" at bounding box center [413, 84] width 150 height 139
click at [376, 115] on div "# Move to all the X-marks. # Those fire-traps hurt! game . spawnPlayerXY ( "sam…" at bounding box center [413, 84] width 150 height 139
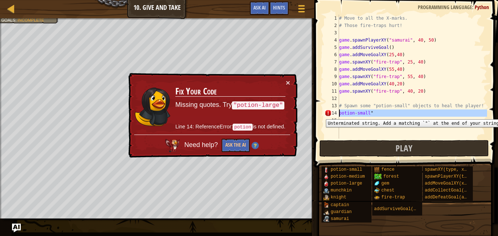
click at [338, 114] on div "14" at bounding box center [332, 112] width 15 height 7
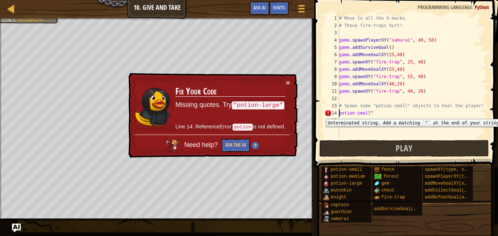
type textarea ""potion-small""
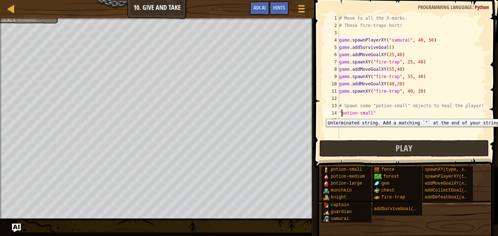
scroll to position [3, 0]
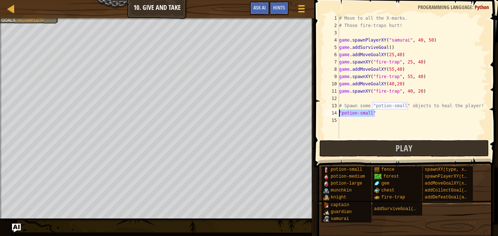
drag, startPoint x: 380, startPoint y: 115, endPoint x: 338, endPoint y: 116, distance: 42.3
click at [338, 116] on div ""potion-small" 1 2 3 4 5 6 7 8 9 10 11 12 13 14 15 # Move to all the X-marks. #…" at bounding box center [405, 77] width 164 height 124
click at [349, 121] on div "# Move to all the X-marks. # Those fire-traps hurt! game . spawnPlayerXY ( "sam…" at bounding box center [413, 84] width 150 height 139
paste textarea ""potion-small""
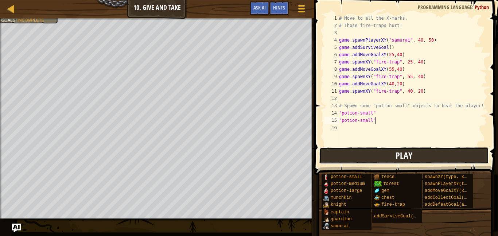
click at [360, 154] on button "Play" at bounding box center [405, 155] width 170 height 17
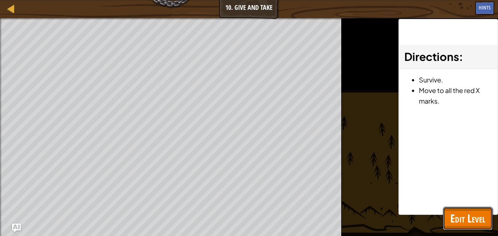
click at [468, 216] on span "Edit Level" at bounding box center [468, 218] width 35 height 15
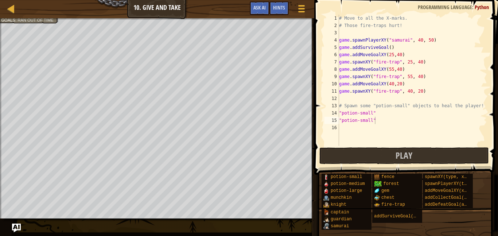
click at [385, 115] on div "# Move to all the X-marks. # Those fire-traps hurt! game . spawnPlayerXY ( "sam…" at bounding box center [413, 88] width 150 height 146
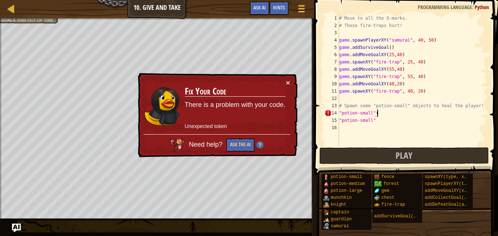
scroll to position [3, 5]
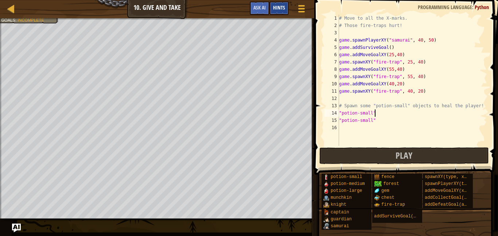
click at [281, 8] on span "Hints" at bounding box center [279, 7] width 12 height 7
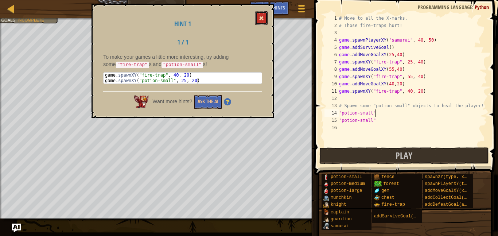
click at [258, 12] on button at bounding box center [261, 17] width 12 height 13
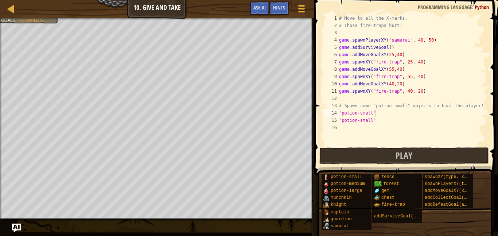
click at [339, 111] on div "14" at bounding box center [332, 112] width 15 height 7
click at [339, 112] on div "# Move to all the X-marks. # Those fire-traps hurt! game . spawnPlayerXY ( "sam…" at bounding box center [413, 88] width 150 height 146
click at [418, 115] on div "# Move to all the X-marks. # Those fire-traps hurt! game . spawnPlayerXY ( "sam…" at bounding box center [413, 88] width 150 height 146
drag, startPoint x: 378, startPoint y: 120, endPoint x: 337, endPoint y: 121, distance: 40.5
click at [337, 121] on div "game.spawnXY("potion-small" 1 2 3 4 5 6 7 8 9 10 11 12 13 14 15 16 # Move to al…" at bounding box center [405, 80] width 164 height 131
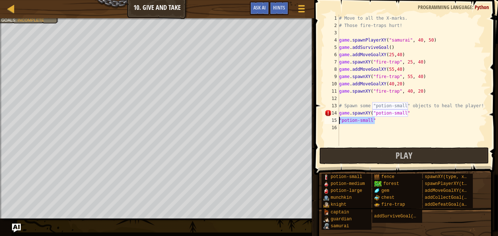
type textarea ""potion-small""
click at [419, 110] on div "# Move to all the X-marks. # Those fire-traps hurt! game . spawnPlayerXY ( "sam…" at bounding box center [413, 88] width 150 height 146
type textarea "game.spawnXY("potion-small", 72, 12)"
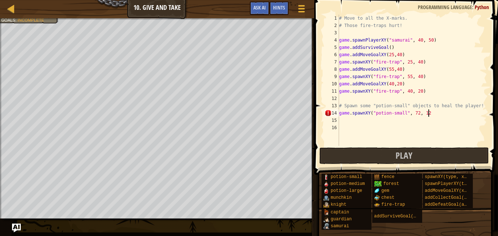
scroll to position [3, 13]
drag, startPoint x: 437, startPoint y: 116, endPoint x: 340, endPoint y: 114, distance: 97.0
click at [340, 114] on div "# Move to all the X-marks. # Those fire-traps hurt! game . spawnPlayerXY ( "sam…" at bounding box center [413, 88] width 150 height 146
click at [344, 119] on div "# Move to all the X-marks. # Those fire-traps hurt! game . spawnPlayerXY ( "sam…" at bounding box center [413, 88] width 150 height 146
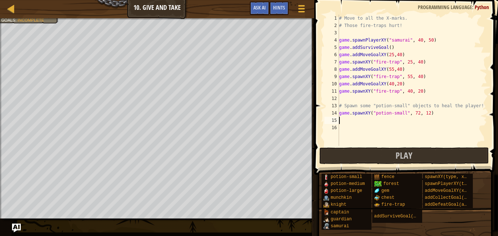
paste textarea "game.spawnXY("potion-small", 72, 12)"
click at [429, 121] on div "# Move to all the X-marks. # Those fire-traps hurt! game . spawnPlayerXY ( "sam…" at bounding box center [413, 88] width 150 height 146
click at [418, 121] on div "# Move to all the X-marks. # Those fire-traps hurt! game . spawnPlayerXY ( "sam…" at bounding box center [413, 88] width 150 height 146
type textarea "game.spawnXY("potion-small", 10, 13)"
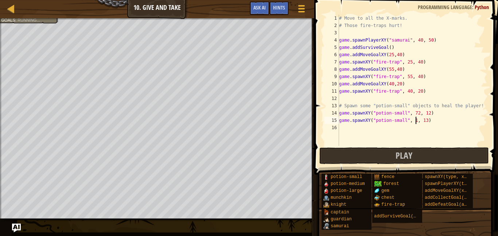
scroll to position [3, 11]
click at [423, 129] on div "# Move to all the X-marks. # Those fire-traps hurt! game . spawnPlayerXY ( "sam…" at bounding box center [413, 88] width 150 height 146
paste textarea "game.spawnXY("potion-small", 72, 12)"
click at [420, 128] on div "# Move to all the X-marks. # Those fire-traps hurt! game . spawnPlayerXY ( "sam…" at bounding box center [413, 88] width 150 height 146
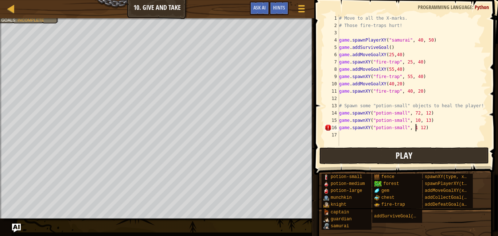
scroll to position [3, 11]
click at [427, 130] on div "# Move to all the X-marks. # Those fire-traps hurt! game . spawnPlayerXY ( "sam…" at bounding box center [413, 88] width 150 height 146
type textarea "game.spawnXY("potion-small", 17 13)"
click at [439, 140] on div "# Move to all the X-marks. # Those fire-traps hurt! game . spawnPlayerXY ( "sam…" at bounding box center [413, 88] width 150 height 146
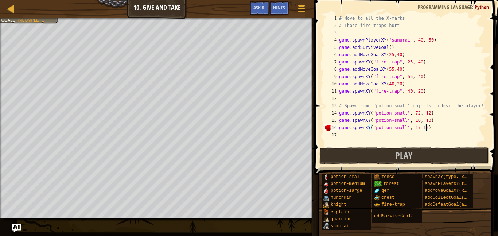
scroll to position [3, 0]
click at [417, 127] on div "# Move to all the X-marks. # Those fire-traps hurt! game . spawnPlayerXY ( "sam…" at bounding box center [413, 88] width 150 height 146
click at [419, 127] on div "# Move to all the X-marks. # Those fire-traps hurt! game . spawnPlayerXY ( "sam…" at bounding box center [413, 88] width 150 height 146
click at [419, 127] on div "# Move to all the X-marks. # Those fire-traps hurt! game . spawnPlayerXY ( "sam…" at bounding box center [413, 80] width 150 height 131
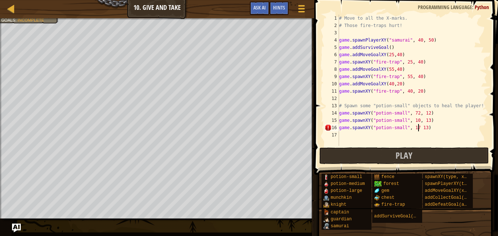
type textarea "game.spawnXY("potion-small", 17, 13)"
click at [448, 157] on button "Play" at bounding box center [405, 155] width 170 height 17
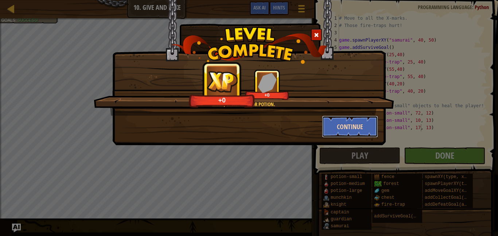
click at [341, 123] on button "Continue" at bounding box center [350, 127] width 57 height 22
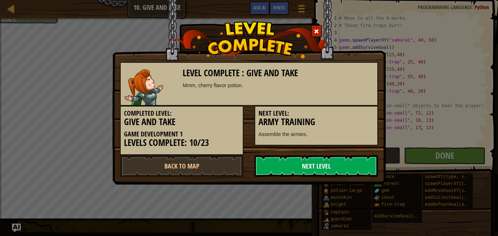
click at [329, 169] on link "Next Level" at bounding box center [317, 166] width 124 height 22
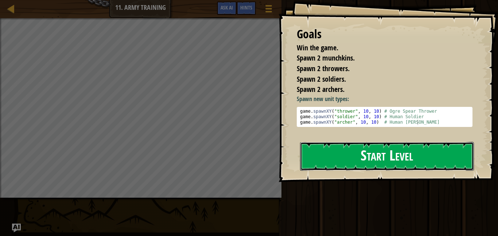
click at [387, 169] on button "Start Level" at bounding box center [387, 156] width 174 height 29
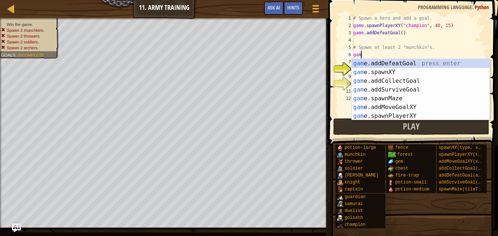
scroll to position [3, 1]
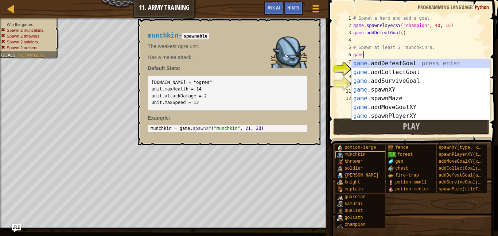
type textarea "game"
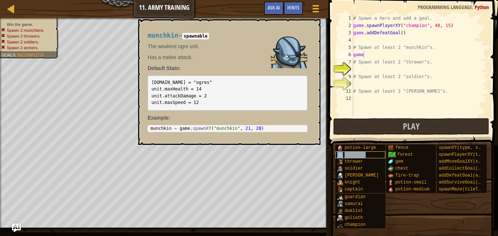
click at [351, 153] on span "munchkin" at bounding box center [355, 154] width 21 height 5
type textarea "munchkin = game.spawnXY("munchkin", 21, 20)"
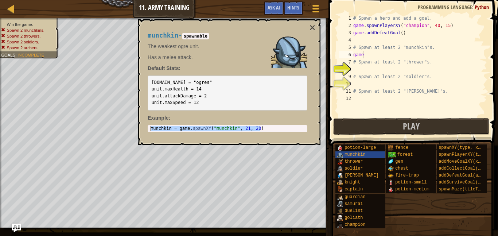
drag, startPoint x: 271, startPoint y: 129, endPoint x: 143, endPoint y: 126, distance: 128.1
click at [143, 126] on div "munchkin - spawnable The weakest ogre unit. Has a melee attack. Default Stats: …" at bounding box center [228, 82] width 170 height 114
click at [311, 28] on button "×" at bounding box center [313, 28] width 6 height 10
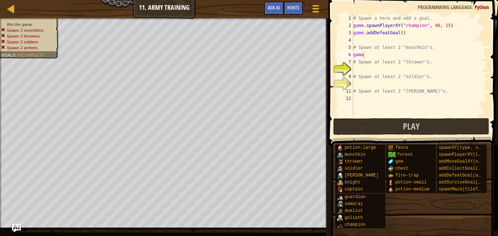
click at [368, 54] on div "# Spawn a hero and add a goal. game . spawnPlayerXY ( "champion" , 40 , 15 ) ga…" at bounding box center [419, 73] width 135 height 117
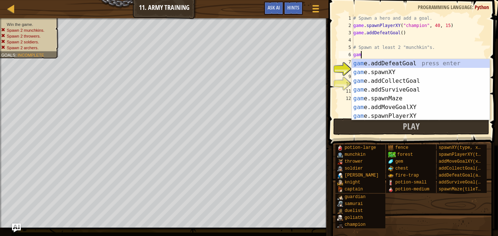
scroll to position [3, 0]
type textarea "g"
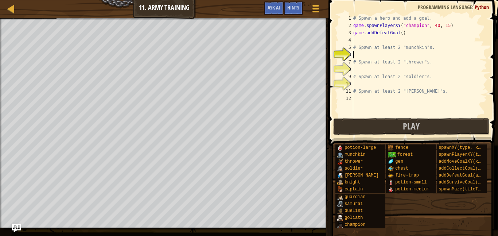
paste textarea "munchkin = game.spawnXY("munchkin", 21, 20)"
click at [383, 55] on div "# Spawn a hero and add a goal. game . spawnPlayerXY ( "champion" , 40 , 15 ) ga…" at bounding box center [419, 73] width 135 height 117
click at [381, 55] on div "# Spawn a hero and add a goal. game . spawnPlayerXY ( "champion" , 40 , 15 ) ga…" at bounding box center [419, 73] width 135 height 117
drag, startPoint x: 381, startPoint y: 55, endPoint x: 356, endPoint y: 55, distance: 24.8
click at [356, 55] on div "# Spawn a hero and add a goal. game . spawnPlayerXY ( "champion" , 40 , 15 ) ga…" at bounding box center [419, 73] width 135 height 117
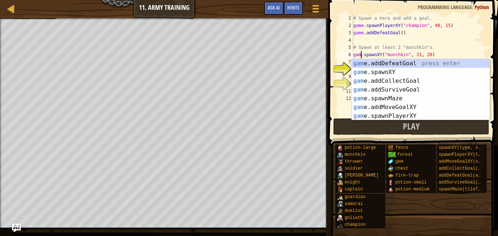
scroll to position [3, 1]
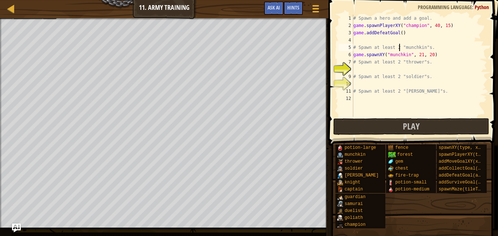
click at [400, 45] on div "# Spawn a hero and add a goal. game . spawnPlayerXY ( "champion" , 40 , 15 ) ga…" at bounding box center [419, 73] width 135 height 117
type textarea "# Spawn at least 2 "munchkin"s."
click at [393, 66] on div "# Spawn a hero and add a goal. game . spawnPlayerXY ( "champion" , 40 , 15 ) ga…" at bounding box center [419, 73] width 135 height 117
click at [433, 53] on div "# Spawn a hero and add a goal. game . spawnPlayerXY ( "champion" , 40 , 15 ) ga…" at bounding box center [419, 73] width 135 height 117
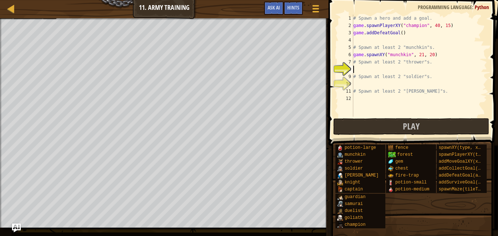
type textarea "game.spawnXY("munchkin", 21, 20)"
click at [442, 56] on div "# Spawn a hero and add a goal. game . spawnPlayerXY ( "champion" , 40 , 15 ) ga…" at bounding box center [419, 73] width 135 height 117
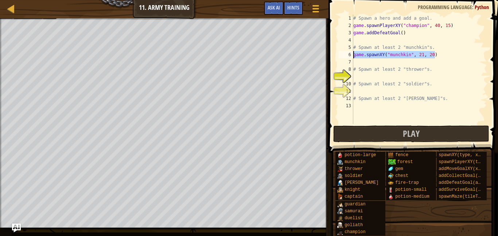
drag, startPoint x: 445, startPoint y: 57, endPoint x: 343, endPoint y: 54, distance: 101.4
click at [343, 54] on div "1 2 3 4 5 6 7 8 9 10 11 12 13 # Spawn a hero and add a goal. game . spawnPlayer…" at bounding box center [412, 69] width 150 height 109
type textarea "game.spawnXY("munchkin", 21, 20)"
click at [355, 61] on div "# Spawn a hero and add a goal. game . spawnPlayerXY ( "champion" , 40 , 15 ) ga…" at bounding box center [419, 77] width 135 height 124
paste textarea "game.spawnXY("munchkin", 21, 20)"
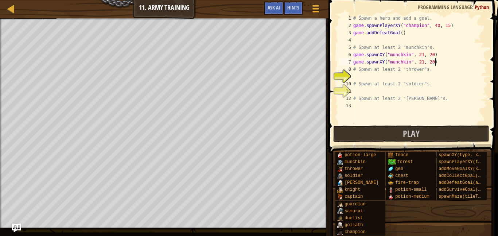
click at [421, 62] on div "# Spawn a hero and add a goal. game . spawnPlayerXY ( "champion" , 40 , 15 ) ga…" at bounding box center [419, 77] width 135 height 124
click at [431, 63] on div "# Spawn a hero and add a goal. game . spawnPlayerXY ( "champion" , 40 , 15 ) ga…" at bounding box center [419, 77] width 135 height 124
type textarea "game.spawnXY("munchkin", 61,20)"
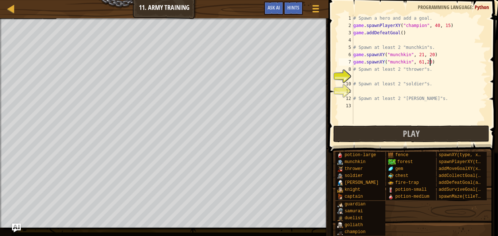
scroll to position [3, 11]
click at [385, 77] on div "# Spawn a hero and add a goal. game . spawnPlayerXY ( "champion" , 40 , 15 ) ga…" at bounding box center [419, 77] width 135 height 124
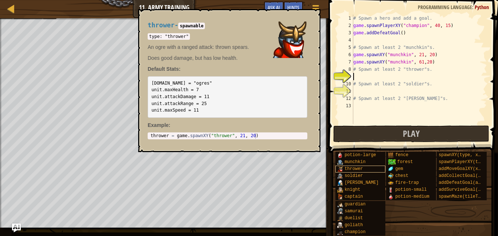
click at [364, 170] on div "thrower" at bounding box center [361, 169] width 50 height 7
type textarea "thrower = game.spawnXY("thrower", 21, 20)"
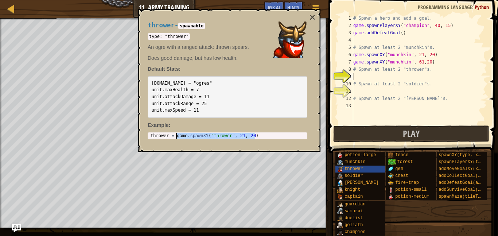
drag, startPoint x: 257, startPoint y: 134, endPoint x: 177, endPoint y: 134, distance: 80.6
click at [177, 134] on div "thrower = game . spawnXY ( "thrower" , 21 , 20 )" at bounding box center [227, 141] width 157 height 16
click at [177, 134] on div "thrower = game . spawnXY ( "thrower" , 21 , 20 )" at bounding box center [227, 135] width 157 height 5
drag, startPoint x: 263, startPoint y: 135, endPoint x: 175, endPoint y: 135, distance: 87.6
click at [175, 135] on div "thrower = game . spawnXY ( "thrower" , 21 , 20 )" at bounding box center [227, 141] width 157 height 16
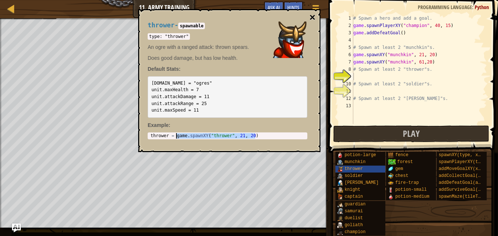
click at [313, 16] on button "×" at bounding box center [313, 17] width 6 height 10
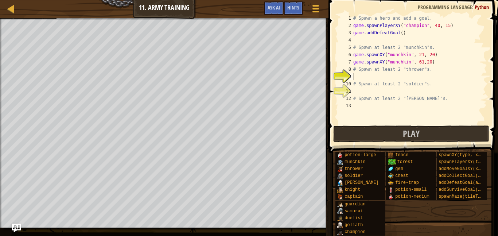
click at [364, 75] on div "# Spawn a hero and add a goal. game . spawnPlayerXY ( "champion" , 40 , 15 ) ga…" at bounding box center [419, 77] width 135 height 124
paste textarea "game.spawnXY("thrower", 21, 20)"
type textarea "game.spawnXY("thrower", 21, 20)"
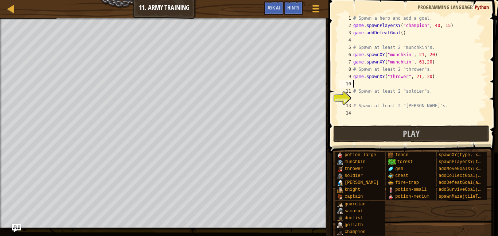
paste textarea "game.spawnXY("thrower", 21, 20)"
click at [418, 78] on div "# Spawn a hero and add a goal. game . spawnPlayerXY ( "champion" , 40 , 15 ) ga…" at bounding box center [419, 77] width 135 height 124
click at [427, 78] on div "# Spawn a hero and add a goal. game . spawnPlayerXY ( "champion" , 40 , 15 ) ga…" at bounding box center [419, 77] width 135 height 124
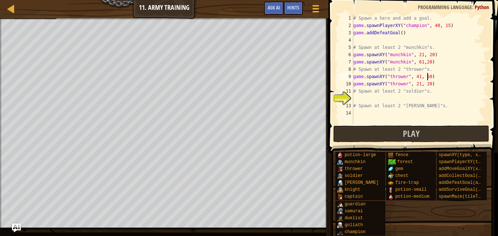
click at [417, 84] on div "# Spawn a hero and add a goal. game . spawnPlayerXY ( "champion" , 40 , 15 ) ga…" at bounding box center [419, 77] width 135 height 124
click at [418, 78] on div "# Spawn a hero and add a goal. game . spawnPlayerXY ( "champion" , 40 , 15 ) ga…" at bounding box center [419, 77] width 135 height 124
click at [418, 85] on div "# Spawn a hero and add a goal. game . spawnPlayerXY ( "champion" , 40 , 15 ) ga…" at bounding box center [419, 77] width 135 height 124
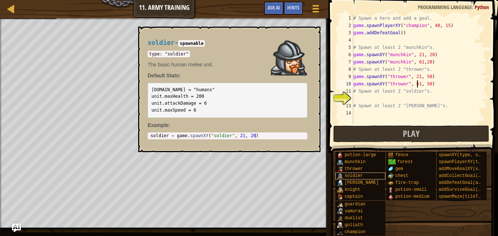
type textarea "game.spawnXY("thrower", 61, 50)"
click at [355, 175] on span "soldier" at bounding box center [354, 175] width 18 height 5
type textarea "soldier = game.spawnXY("soldier", 21, 20)"
drag, startPoint x: 257, startPoint y: 137, endPoint x: 176, endPoint y: 135, distance: 81.4
click at [176, 135] on div "soldier = game . spawnXY ( "soldier" , 21 , 20 )" at bounding box center [227, 141] width 157 height 16
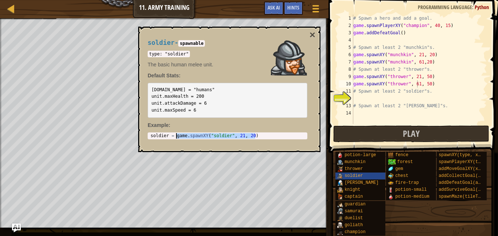
scroll to position [3, 0]
click at [365, 100] on div "# Spawn a hero and add a goal. game . spawnPlayerXY ( "champion" , 40 , 15 ) ga…" at bounding box center [419, 77] width 135 height 124
click at [310, 36] on button "×" at bounding box center [313, 35] width 6 height 10
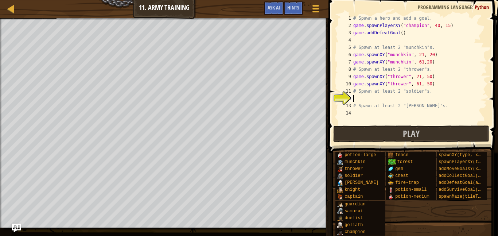
click at [365, 101] on div "# Spawn a hero and add a goal. game . spawnPlayerXY ( "champion" , 40 , 15 ) ga…" at bounding box center [419, 77] width 135 height 124
paste textarea "game.spawnXY("soldier", 21, 20)"
type textarea "game.spawnXY("soldier", 21, 20)"
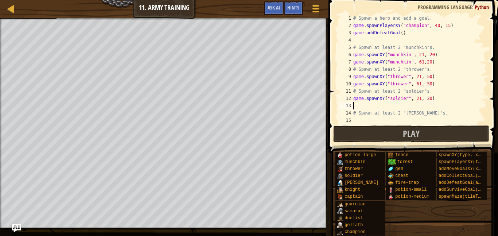
paste textarea "game.spawnXY("soldier", 21, 20)"
click at [420, 99] on div "# Spawn a hero and add a goal. game . spawnPlayerXY ( "champion" , 40 , 15 ) ga…" at bounding box center [419, 77] width 135 height 124
click at [428, 97] on div "# Spawn a hero and add a goal. game . spawnPlayerXY ( "champion" , 40 , 15 ) ga…" at bounding box center [419, 77] width 135 height 124
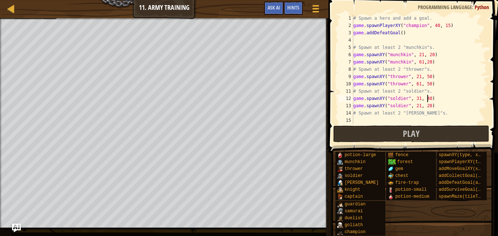
click at [417, 107] on div "# Spawn a hero and add a goal. game . spawnPlayerXY ( "champion" , 40 , 15 ) ga…" at bounding box center [419, 77] width 135 height 124
click at [428, 108] on div "# Spawn a hero and add a goal. game . spawnPlayerXY ( "champion" , 40 , 15 ) ga…" at bounding box center [419, 77] width 135 height 124
click at [422, 116] on div "# Spawn a hero and add a goal. game . spawnPlayerXY ( "champion" , 40 , 15 ) ga…" at bounding box center [419, 77] width 135 height 124
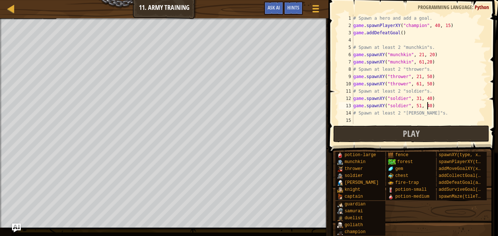
type textarea "# Spawn at least 2 "[PERSON_NAME]"s."
click at [421, 120] on div "# Spawn a hero and add a goal. game . spawnPlayerXY ( "champion" , 40 , 15 ) ga…" at bounding box center [419, 77] width 135 height 124
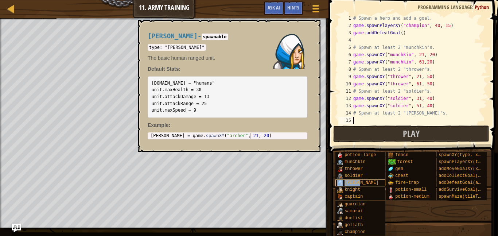
click at [356, 184] on span "[PERSON_NAME]" at bounding box center [362, 182] width 34 height 5
type textarea "[PERSON_NAME] = game.spawnXY("[PERSON_NAME]", 21, 20)"
drag, startPoint x: 174, startPoint y: 136, endPoint x: 264, endPoint y: 136, distance: 90.1
click at [264, 136] on div "[PERSON_NAME] = game . spawnXY ( "[PERSON_NAME]" , 21 , 20 )" at bounding box center [227, 141] width 157 height 16
click at [312, 28] on button "×" at bounding box center [313, 28] width 6 height 10
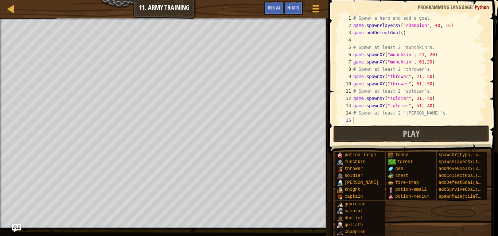
click at [387, 121] on div "# Spawn a hero and add a goal. game . spawnPlayerXY ( "champion" , 40 , 15 ) ga…" at bounding box center [419, 77] width 135 height 124
paste textarea "game.spawnXY("[PERSON_NAME]", 21, 20)"
type textarea "game.spawnXY("[PERSON_NAME]", 21, 20)"
paste textarea "game.spawnXY("[PERSON_NAME]", 21, 20)"
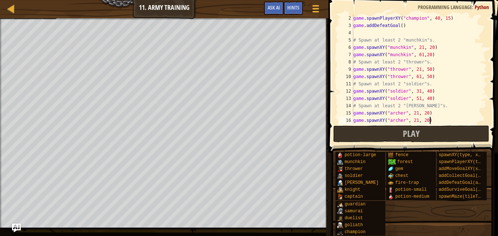
click at [416, 119] on div "game . spawnPlayerXY ( "champion" , 40 , 15 ) game . addDefeatGoal ( ) # Spawn …" at bounding box center [419, 77] width 135 height 124
click at [417, 120] on div "game . spawnPlayerXY ( "champion" , 40 , 15 ) game . addDefeatGoal ( ) # Spawn …" at bounding box center [419, 77] width 135 height 124
click at [424, 121] on div "game . spawnPlayerXY ( "champion" , 40 , 15 ) game . addDefeatGoal ( ) # Spawn …" at bounding box center [419, 77] width 135 height 124
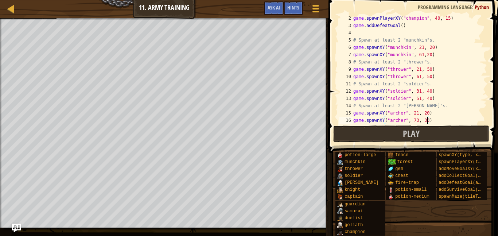
click at [438, 120] on div "game . spawnPlayerXY ( "champion" , 40 , 15 ) game . addDefeatGoal ( ) # Spawn …" at bounding box center [419, 77] width 135 height 124
click at [417, 114] on div "game . spawnPlayerXY ( "champion" , 40 , 15 ) game . addDefeatGoal ( ) # Spawn …" at bounding box center [419, 77] width 135 height 124
click at [428, 114] on div "game . spawnPlayerXY ( "champion" , 40 , 15 ) game . addDefeatGoal ( ) # Spawn …" at bounding box center [419, 77] width 135 height 124
click at [415, 114] on div "game . spawnPlayerXY ( "champion" , 40 , 15 ) game . addDefeatGoal ( ) # Spawn …" at bounding box center [419, 77] width 135 height 124
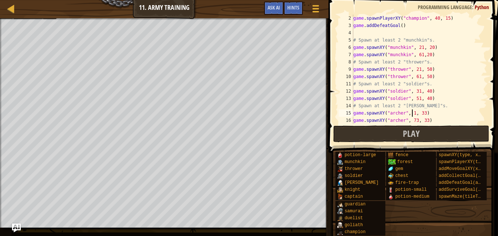
scroll to position [3, 9]
click at [417, 121] on div "game . spawnPlayerXY ( "champion" , 40 , 15 ) game . addDefeatGoal ( ) # Spawn …" at bounding box center [419, 77] width 135 height 124
type textarea "game.spawnXY("[PERSON_NAME]", 74, 33)"
click at [417, 125] on button "Play" at bounding box center [411, 133] width 156 height 17
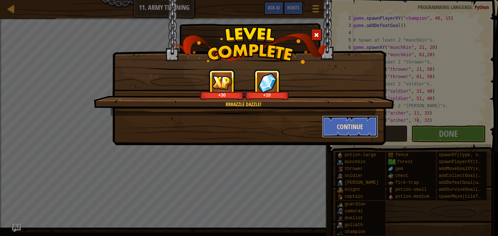
click at [348, 134] on button "Continue" at bounding box center [350, 127] width 57 height 22
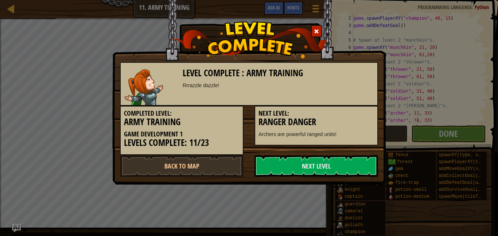
click at [333, 181] on div "Level Complete : Army Training Rrrazzle dazzle! Completed Level: Army Training …" at bounding box center [249, 92] width 274 height 185
click at [333, 175] on link "Next Level" at bounding box center [317, 166] width 124 height 22
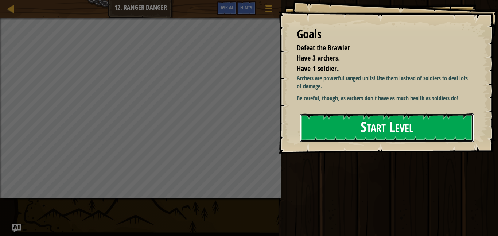
click at [415, 124] on button "Start Level" at bounding box center [387, 127] width 174 height 29
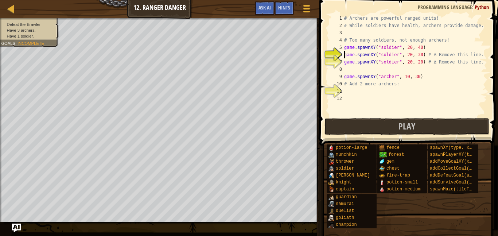
click at [389, 71] on div "# Archers are powerful ranged units! # While soldiers have health, archers prov…" at bounding box center [415, 73] width 144 height 117
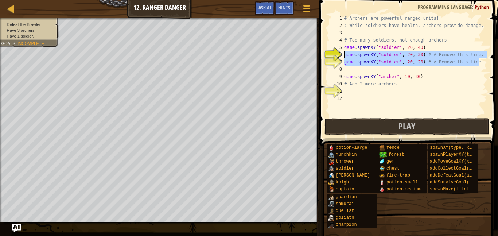
drag, startPoint x: 480, startPoint y: 63, endPoint x: 343, endPoint y: 57, distance: 137.3
click at [343, 57] on div "1 2 3 4 5 6 7 8 9 10 11 12 # Archers are powerful ranged units! # While soldier…" at bounding box center [407, 66] width 159 height 102
type textarea "game.spawnXY("soldier", 20, 30) # ∆ Remove this line. game.spawnXY("soldier", 2…"
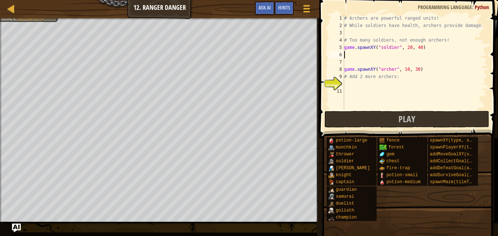
click at [351, 86] on div "# Archers are powerful ranged units! # While soldiers have health, archers prov…" at bounding box center [415, 69] width 144 height 109
drag, startPoint x: 443, startPoint y: 67, endPoint x: 340, endPoint y: 67, distance: 102.5
click at [340, 67] on div "1 2 3 4 5 6 7 8 9 10 11 # Archers are powerful ranged units! # While soldiers h…" at bounding box center [407, 62] width 159 height 95
type textarea "game.spawnXY("archer", 10, 30)"
click at [356, 86] on div "# Archers are powerful ranged units! # While soldiers have health, archers prov…" at bounding box center [415, 69] width 144 height 109
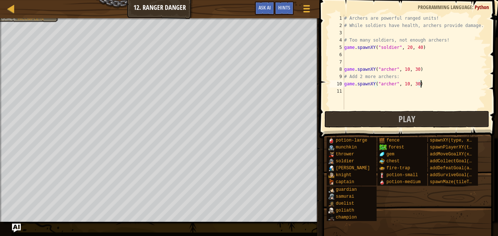
click at [417, 85] on div "# Archers are powerful ranged units! # While soldiers have health, archers prov…" at bounding box center [415, 69] width 144 height 109
click at [406, 86] on div "# Archers are powerful ranged units! # While soldiers have health, archers prov…" at bounding box center [415, 69] width 144 height 109
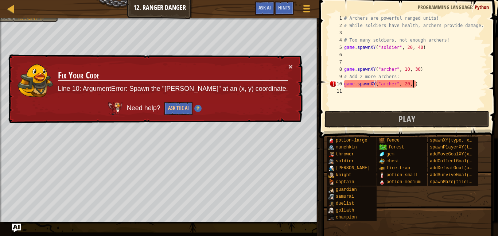
type textarea "game.spawnXY("[PERSON_NAME]", 20, 20)"
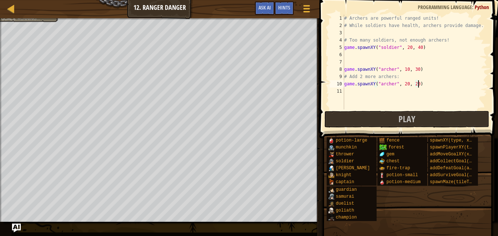
scroll to position [3, 11]
click at [428, 91] on div "# Archers are powerful ranged units! # While soldiers have health, archers prov…" at bounding box center [415, 69] width 144 height 109
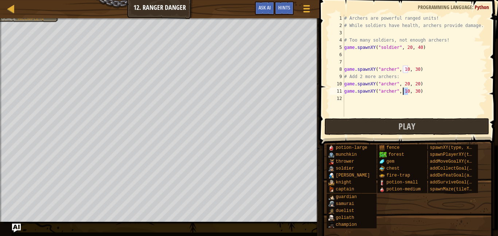
drag, startPoint x: 408, startPoint y: 90, endPoint x: 403, endPoint y: 91, distance: 4.8
click at [403, 91] on div "# Archers are powerful ranged units! # While soldiers have health, archers prov…" at bounding box center [415, 73] width 144 height 117
click at [419, 94] on div "# Archers are powerful ranged units! # While soldiers have health, archers prov…" at bounding box center [415, 73] width 144 height 117
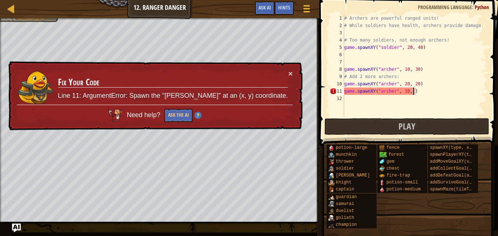
scroll to position [3, 11]
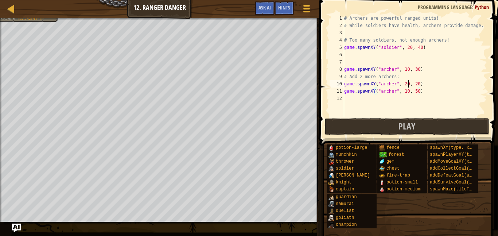
click at [409, 84] on div "# Archers are powerful ranged units! # While soldiers have health, archers prov…" at bounding box center [415, 73] width 144 height 117
click at [417, 85] on div "# Archers are powerful ranged units! # While soldiers have health, archers prov…" at bounding box center [415, 73] width 144 height 117
type textarea "game.spawnXY("[PERSON_NAME]", 10, 10)"
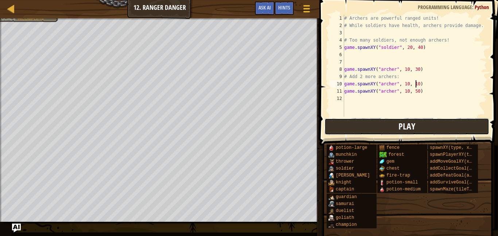
click at [426, 127] on button "Play" at bounding box center [407, 126] width 165 height 17
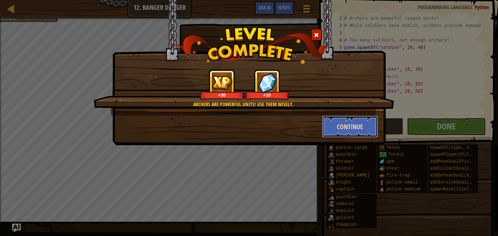
click at [338, 119] on button "Continue" at bounding box center [350, 127] width 57 height 22
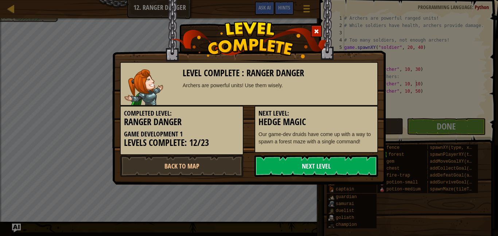
click at [312, 174] on link "Next Level" at bounding box center [317, 166] width 124 height 22
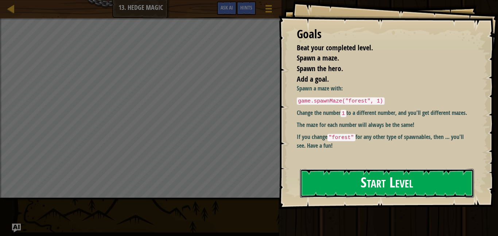
click at [376, 169] on button "Start Level" at bounding box center [387, 183] width 174 height 29
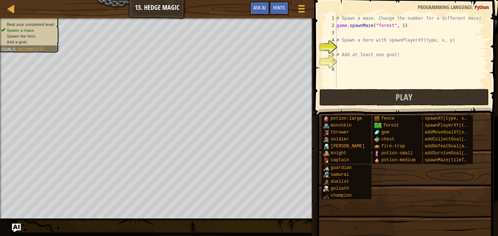
click at [28, 22] on li "Beat your completed level." at bounding box center [28, 25] width 54 height 6
drag, startPoint x: 28, startPoint y: 23, endPoint x: 35, endPoint y: 23, distance: 7.7
click at [35, 23] on span "Beat your completed level." at bounding box center [31, 24] width 48 height 5
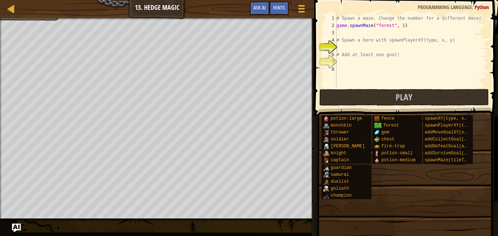
click at [29, 18] on div at bounding box center [157, 19] width 314 height 2
click at [31, 16] on div "Map Game Development 1 13. Hedge Magic Game Menu Done Hints Ask AI" at bounding box center [157, 9] width 314 height 18
click at [33, 18] on div "Map Game Development 1 13. Hedge Magic Game Menu Done Hints Ask AI" at bounding box center [157, 9] width 314 height 18
click at [35, 20] on div at bounding box center [157, 19] width 314 height 2
click at [35, 18] on div at bounding box center [157, 19] width 314 height 2
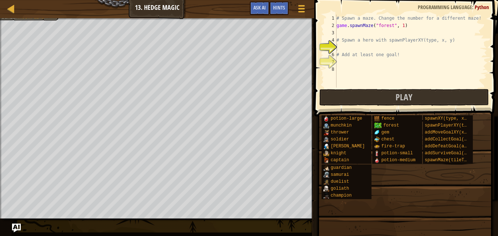
click at [26, 14] on div "Map Game Development 1 13. Hedge Magic Game Menu Done Hints Ask AI" at bounding box center [157, 9] width 314 height 18
click at [29, 18] on div "Map Game Development 1 13. Hedge Magic Game Menu Done Hints Ask AI" at bounding box center [157, 9] width 314 height 18
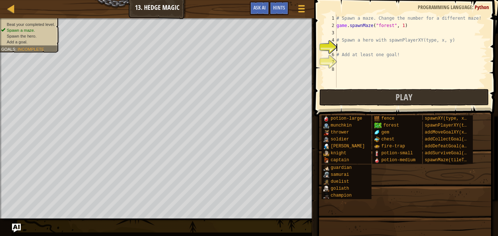
click at [32, 22] on ul "Beat your completed level. Spawn a maze. Spawn the hero. Add a goal." at bounding box center [28, 33] width 55 height 23
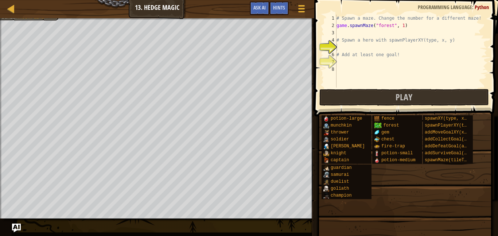
type textarea "# Spawn a hero with spawnPlayerXY(type, x, y)"
drag, startPoint x: 458, startPoint y: 40, endPoint x: 389, endPoint y: 41, distance: 69.3
click at [389, 41] on div "# Spawn a maze. Change the number for a different maze! game . spawnMaze ( "for…" at bounding box center [411, 59] width 152 height 88
click at [389, 45] on div "# Spawn a maze. Change the number for a different maze! game . spawnMaze ( "for…" at bounding box center [411, 59] width 152 height 88
paste textarea "spawnPlayerXY(type, x, y)"
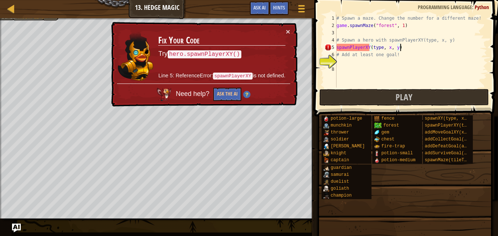
click at [394, 47] on div "# Spawn a maze. Change the number for a different maze! game . spawnMaze ( "for…" at bounding box center [411, 59] width 152 height 88
click at [380, 47] on div "# Spawn a maze. Change the number for a different maze! game . spawnMaze ( "for…" at bounding box center [411, 59] width 152 height 88
drag, startPoint x: 383, startPoint y: 49, endPoint x: 373, endPoint y: 47, distance: 10.4
click at [373, 47] on div "# Spawn a maze. Change the number for a different maze! game . spawnMaze ( "for…" at bounding box center [411, 59] width 152 height 88
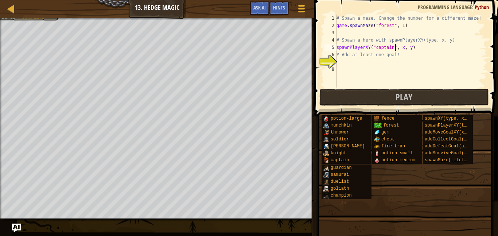
scroll to position [3, 8]
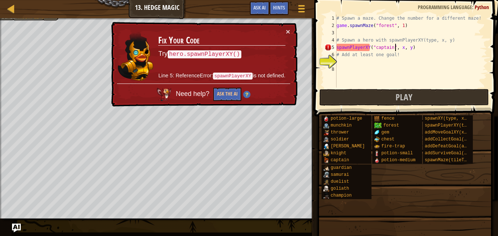
click at [403, 47] on div "# Spawn a maze. Change the number for a different maze! game . spawnMaze ( "for…" at bounding box center [411, 59] width 152 height 88
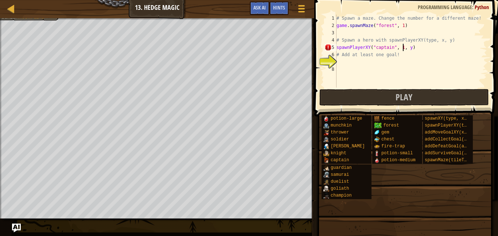
scroll to position [3, 10]
click at [414, 49] on div "# Spawn a maze. Change the number for a different maze! game . spawnMaze ( "for…" at bounding box center [411, 59] width 152 height 88
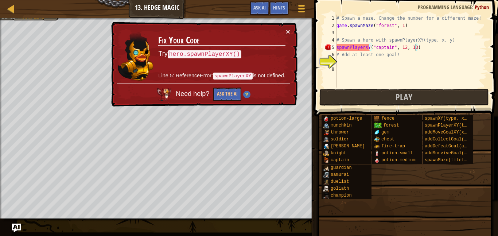
click at [369, 46] on div "# Spawn a maze. Change the number for a different maze! game . spawnMaze ( "for…" at bounding box center [411, 59] width 152 height 88
click at [386, 49] on div "# Spawn a maze. Change the number for a different maze! game . spawnMaze ( "for…" at bounding box center [411, 59] width 152 height 88
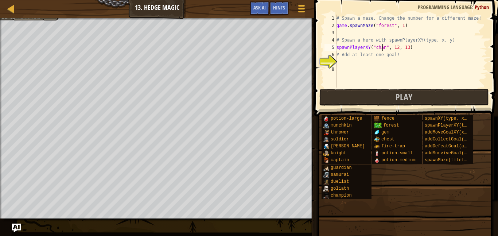
scroll to position [3, 7]
type textarea "spawnPlayerXY("champion", 12, 13)"
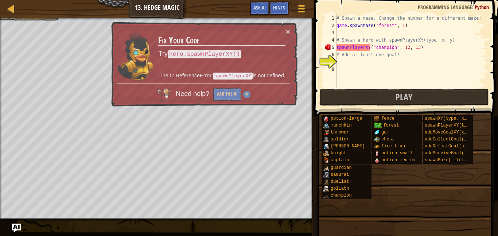
click at [421, 69] on div "# Spawn a maze. Change the number for a different maze! game . spawnMaze ( "for…" at bounding box center [411, 59] width 152 height 88
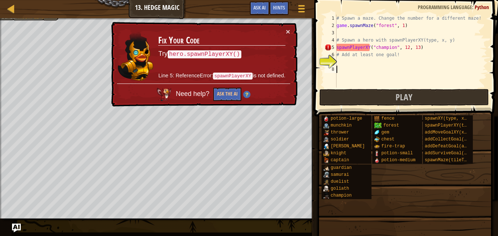
scroll to position [3, 0]
drag, startPoint x: 395, startPoint y: 49, endPoint x: 378, endPoint y: 49, distance: 17.5
click at [378, 49] on div "# Spawn a maze. Change the number for a different maze! game . spawnMaze ( "for…" at bounding box center [411, 59] width 152 height 88
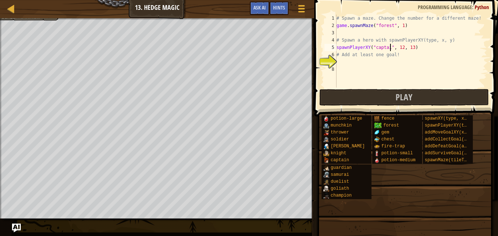
scroll to position [3, 8]
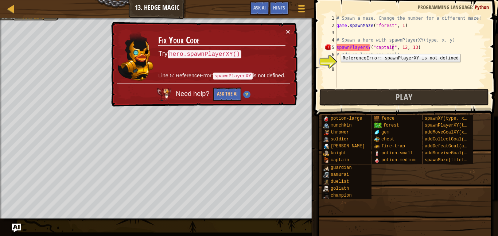
click at [336, 49] on div "5" at bounding box center [331, 47] width 12 height 7
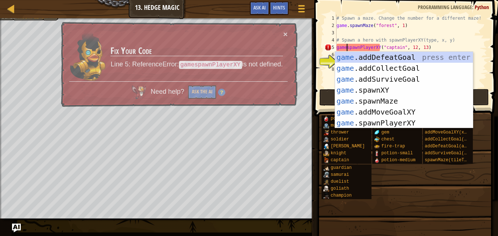
type textarea "game.spawnPlayerXY("captain", 12, 13)"
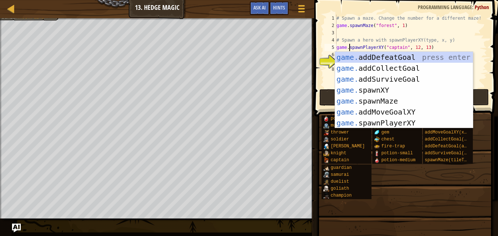
scroll to position [3, 2]
click at [424, 36] on div "# Spawn a maze. Change the number for a different maze! game . spawnMaze ( "for…" at bounding box center [411, 59] width 152 height 88
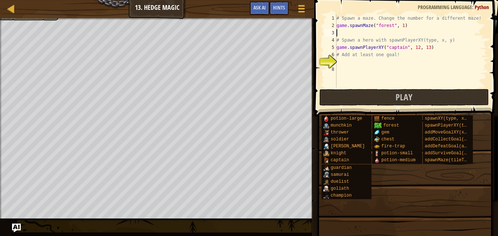
click at [430, 49] on div "# Spawn a maze. Change the number for a different maze! game . spawnMaze ( "for…" at bounding box center [411, 59] width 152 height 88
type textarea "game.spawnPlayerXY("captain", 12, 12)"
click at [387, 71] on div "# Spawn a maze. Change the number for a different maze! game . spawnMaze ( "for…" at bounding box center [411, 59] width 152 height 88
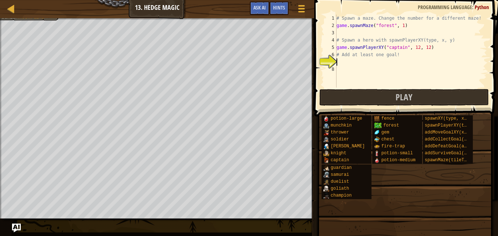
click at [385, 62] on div "# Spawn a maze. Change the number for a different maze! game . spawnMaze ( "for…" at bounding box center [411, 59] width 152 height 88
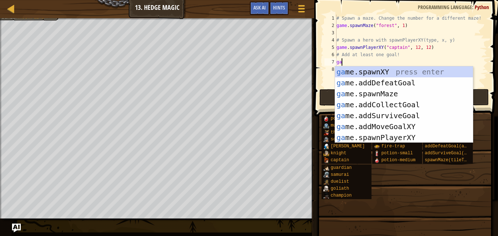
type textarea "game"
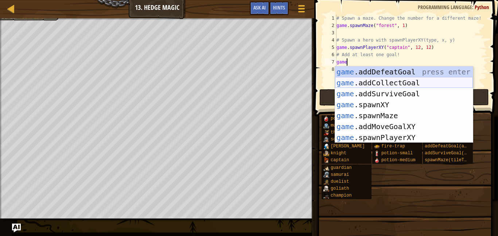
click at [372, 85] on div "game .addDefeatGoal press enter game .addCollectGoal press enter game .addSurvi…" at bounding box center [404, 115] width 138 height 98
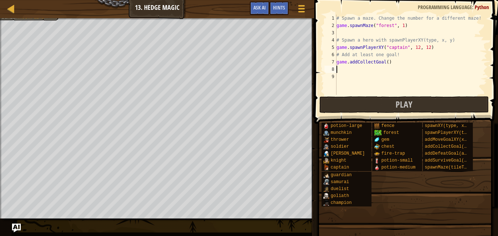
scroll to position [3, 0]
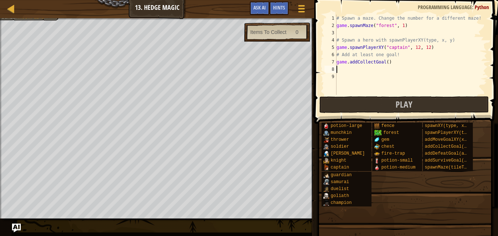
click at [387, 63] on div "# Spawn a maze. Change the number for a different maze! game . spawnMaze ( "for…" at bounding box center [411, 62] width 152 height 95
type textarea "game.addCollectGoal(1)"
click at [384, 72] on div "# Spawn a maze. Change the number for a different maze! game . spawnMaze ( "for…" at bounding box center [411, 62] width 152 height 95
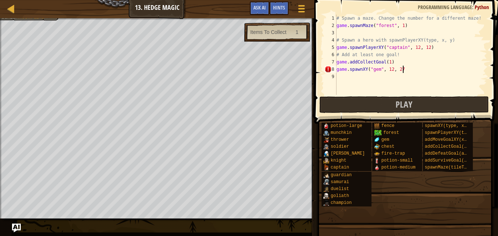
type textarea "game.spawnXY("gem", 12, 27)"
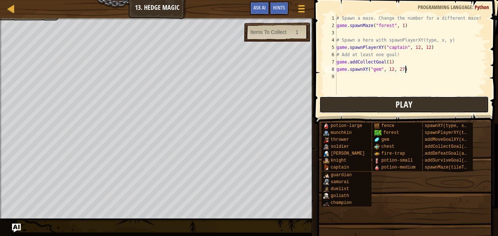
click at [343, 102] on button "Play" at bounding box center [405, 104] width 170 height 17
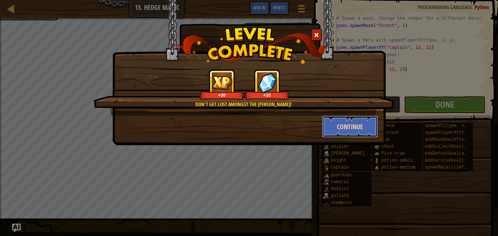
click at [348, 120] on button "Continue" at bounding box center [350, 127] width 57 height 22
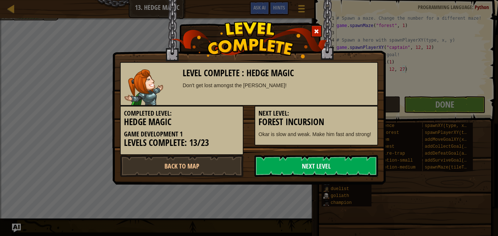
click at [304, 167] on link "Next Level" at bounding box center [317, 166] width 124 height 22
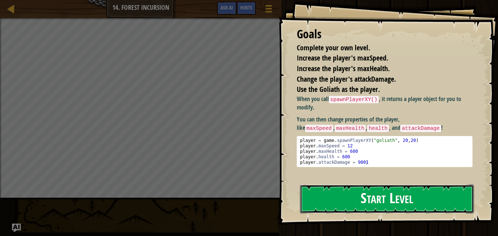
click at [420, 206] on button "Start Level" at bounding box center [387, 199] width 174 height 29
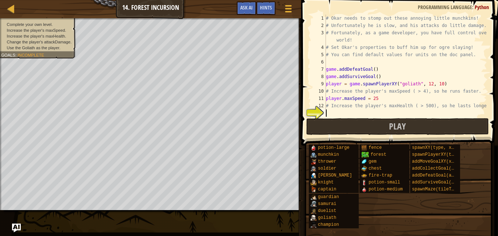
scroll to position [29, 0]
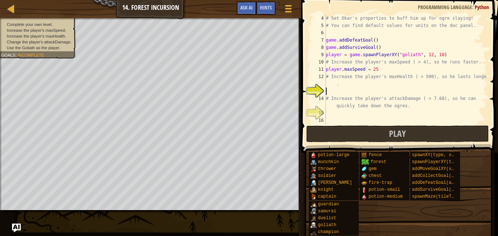
click at [383, 70] on div "# Set Okar's properties to buff him up for ogre slaying! # You can find default…" at bounding box center [406, 77] width 163 height 124
drag, startPoint x: 380, startPoint y: 71, endPoint x: 372, endPoint y: 70, distance: 7.7
click at [372, 70] on div "# Set Okar's properties to buff him up for ogre slaying! # You can find default…" at bounding box center [406, 77] width 163 height 124
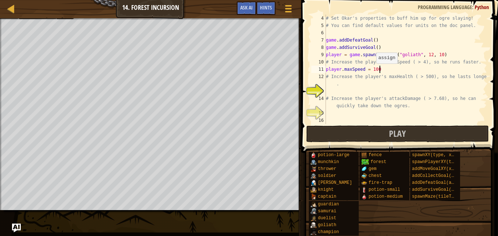
scroll to position [3, 7]
click at [381, 80] on div "# Set Okar's properties to buff him up for ogre slaying! # You can find default…" at bounding box center [406, 77] width 163 height 124
click at [382, 85] on div "# Set Okar's properties to buff him up for ogre slaying! # You can find default…" at bounding box center [406, 77] width 163 height 124
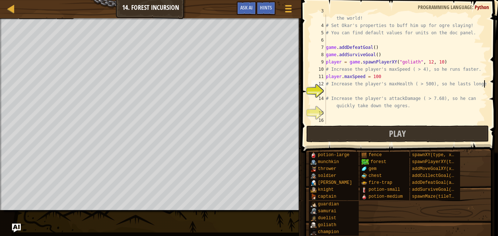
scroll to position [22, 0]
type textarea "# Increase the player's maxHealth ( > 500), so he lasts longer."
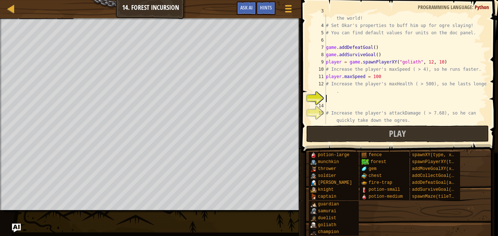
scroll to position [3, 0]
click at [401, 78] on div "# Fortunately, as a game developer, you have full control over the world! # Set…" at bounding box center [406, 72] width 163 height 131
click at [400, 92] on div "# Fortunately, as a game developer, you have full control over the world! # Set…" at bounding box center [406, 72] width 163 height 131
type textarea "# Increase the player's maxHealth ( > 500), so he lasts longer."
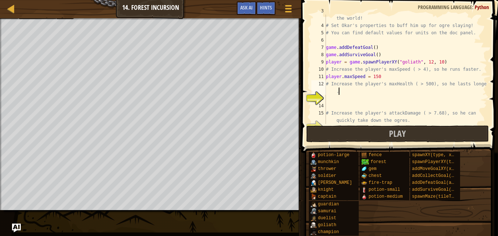
click at [409, 107] on div "# Fortunately, as a game developer, you have full control over the world! # Set…" at bounding box center [406, 72] width 163 height 131
click at [407, 104] on div "# Fortunately, as a game developer, you have full control over the world! # Set…" at bounding box center [406, 72] width 163 height 131
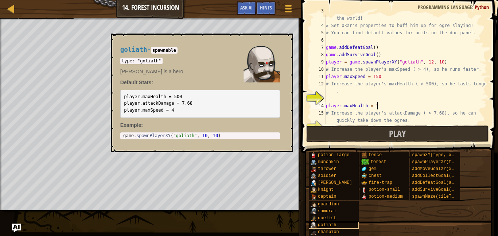
scroll to position [3, 7]
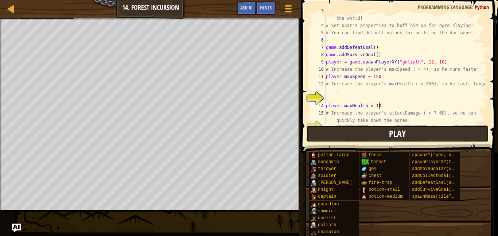
click at [358, 137] on button "Play" at bounding box center [397, 133] width 183 height 17
type textarea "player.maxHealth = 100"
click at [381, 136] on button "Play" at bounding box center [397, 133] width 183 height 17
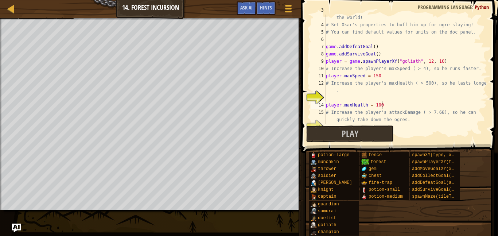
scroll to position [36, 0]
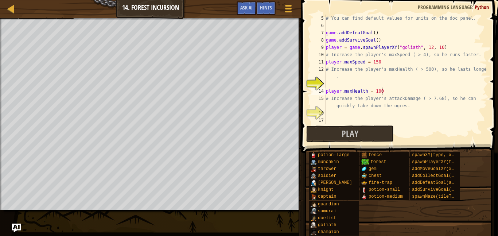
click at [402, 117] on div "# You can find default values for units on the doc panel. game . addDefeatGoal …" at bounding box center [406, 77] width 163 height 124
type textarea "player.attackDamage = 100"
click at [356, 137] on span "Play" at bounding box center [350, 134] width 17 height 12
click at [372, 85] on div "# You can find default values for units on the doc panel. game . addDefeatGoal …" at bounding box center [406, 77] width 163 height 124
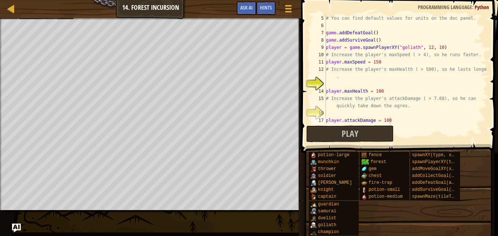
scroll to position [3, 0]
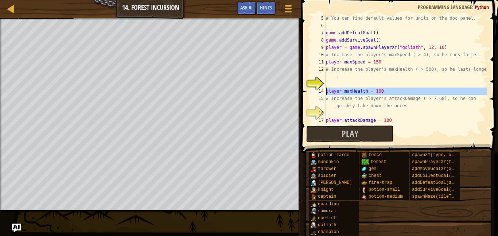
click at [325, 92] on div "14" at bounding box center [319, 91] width 15 height 7
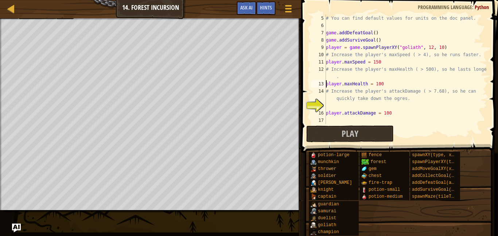
click at [326, 113] on div "16" at bounding box center [319, 112] width 15 height 7
type textarea "player.attackDamage = 100"
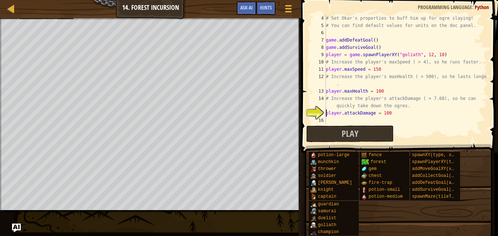
scroll to position [29, 0]
click at [351, 131] on span "Play" at bounding box center [350, 134] width 17 height 12
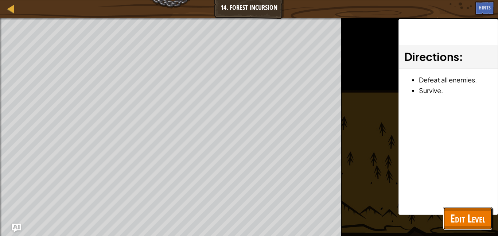
click at [459, 216] on span "Edit Level" at bounding box center [468, 218] width 35 height 15
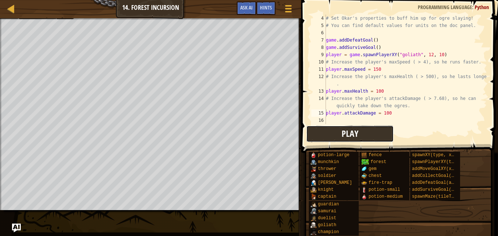
click at [352, 136] on span "Play" at bounding box center [350, 134] width 17 height 12
